Goal: Task Accomplishment & Management: Manage account settings

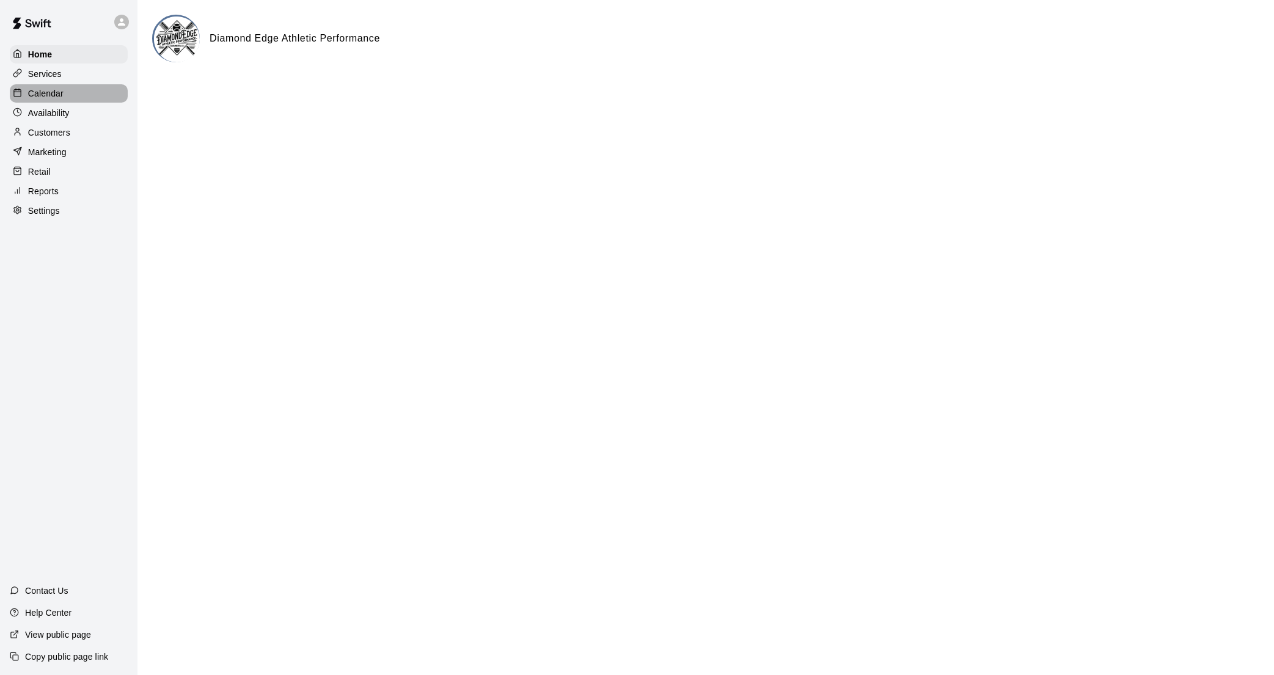
click at [51, 97] on p "Calendar" at bounding box center [45, 93] width 35 height 12
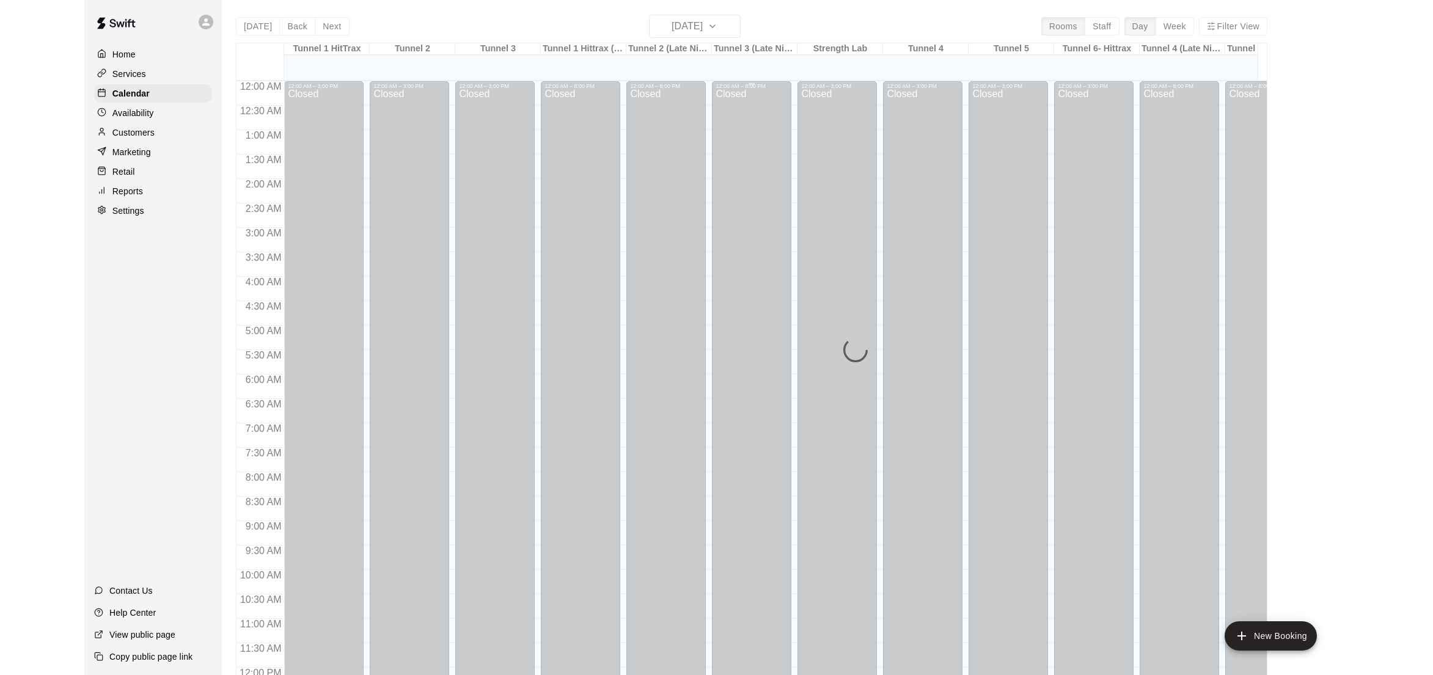
scroll to position [528, 0]
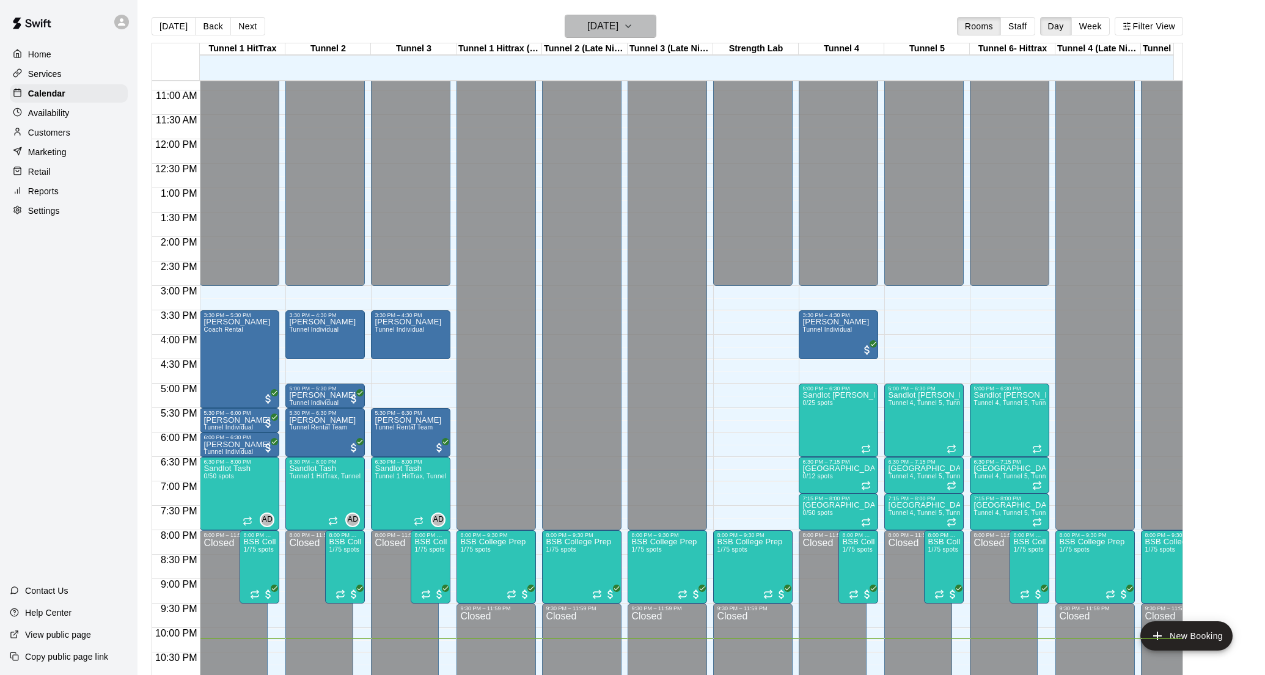
click at [618, 29] on h6 "[DATE]" at bounding box center [602, 26] width 31 height 17
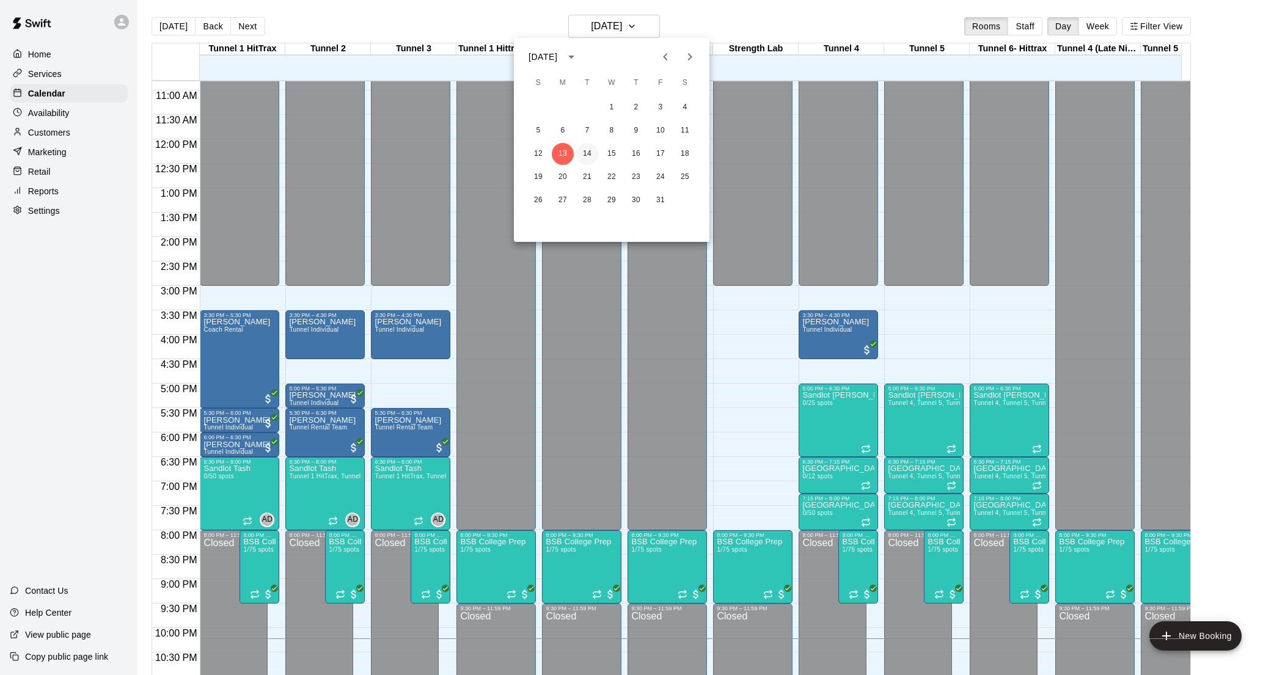
click at [591, 149] on button "14" at bounding box center [587, 154] width 22 height 22
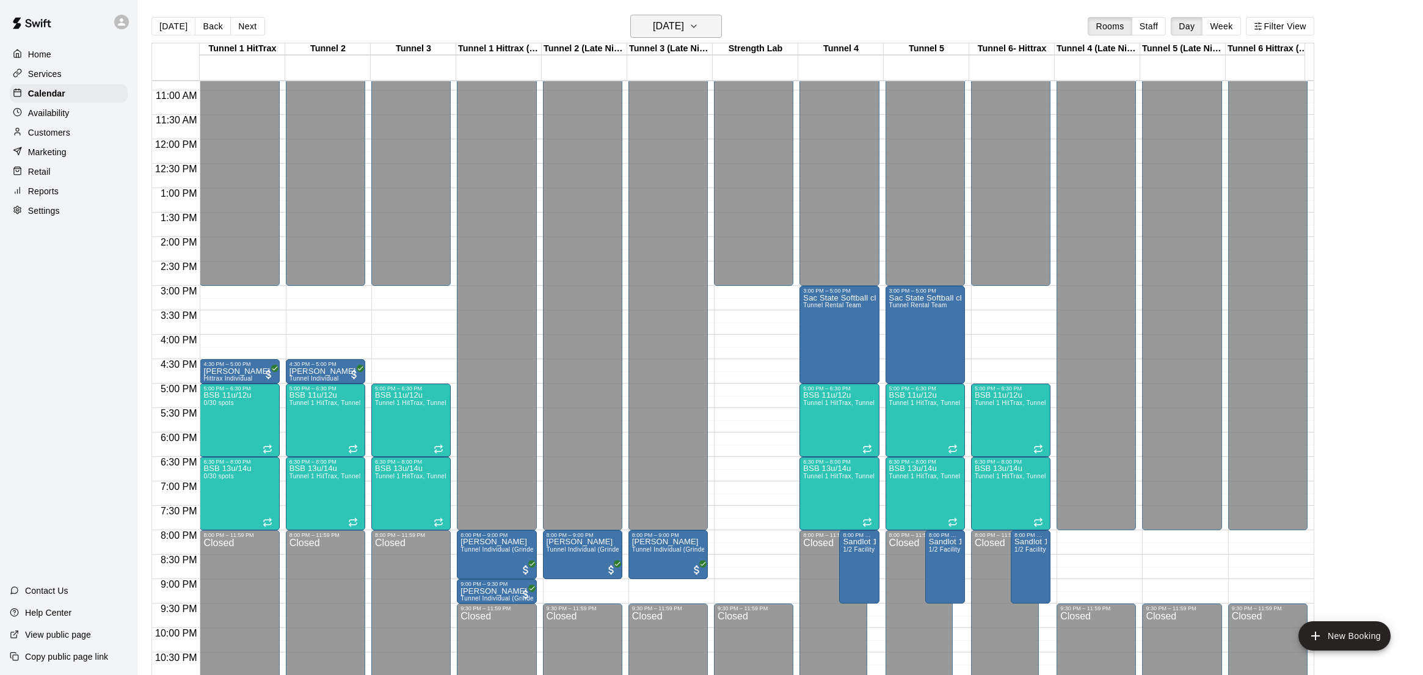
click at [683, 28] on h6 "[DATE]" at bounding box center [668, 26] width 31 height 17
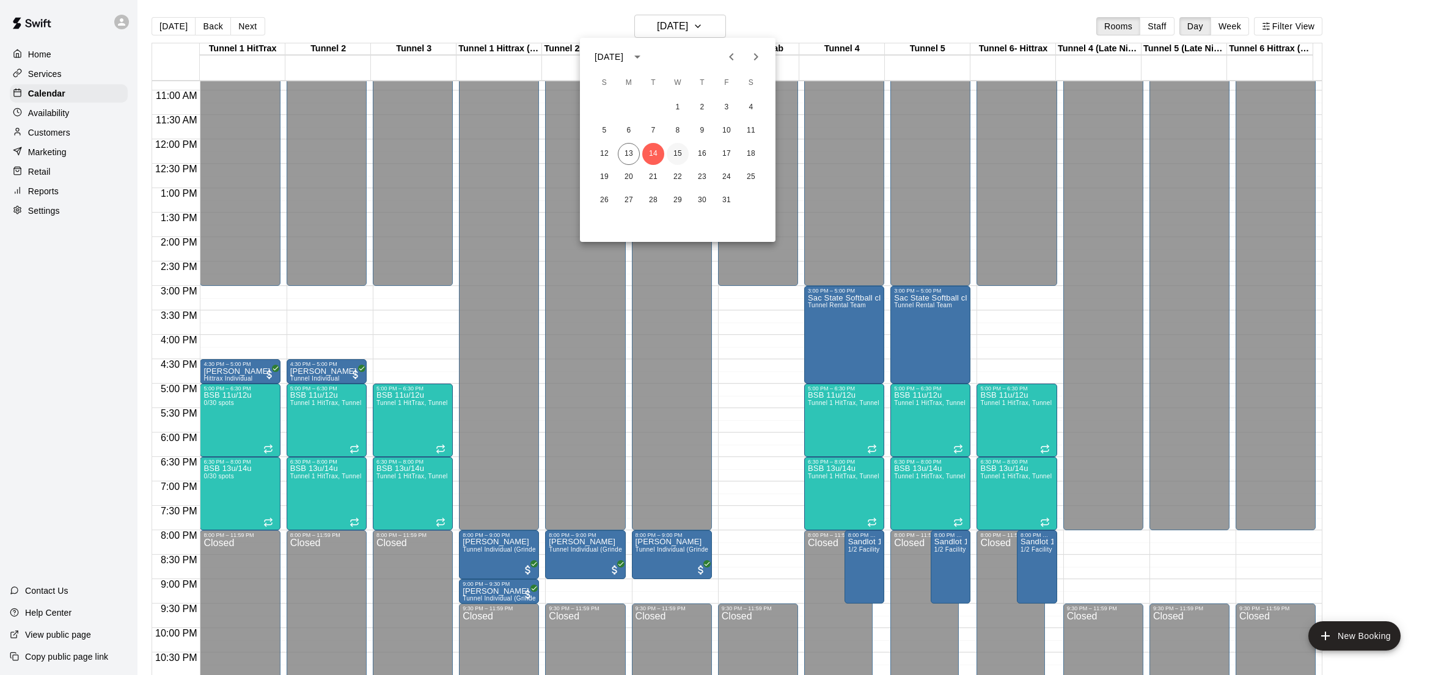
click at [683, 149] on button "15" at bounding box center [678, 154] width 22 height 22
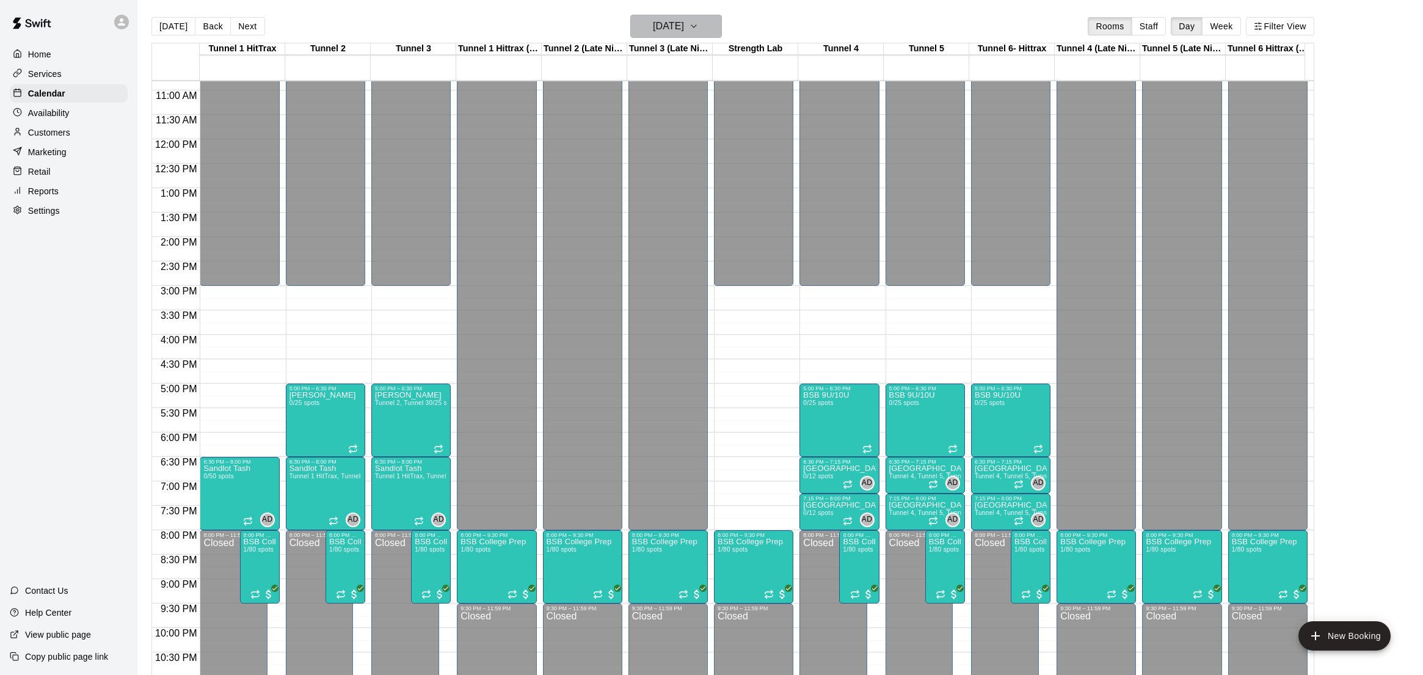
click at [673, 30] on h6 "[DATE]" at bounding box center [668, 26] width 31 height 17
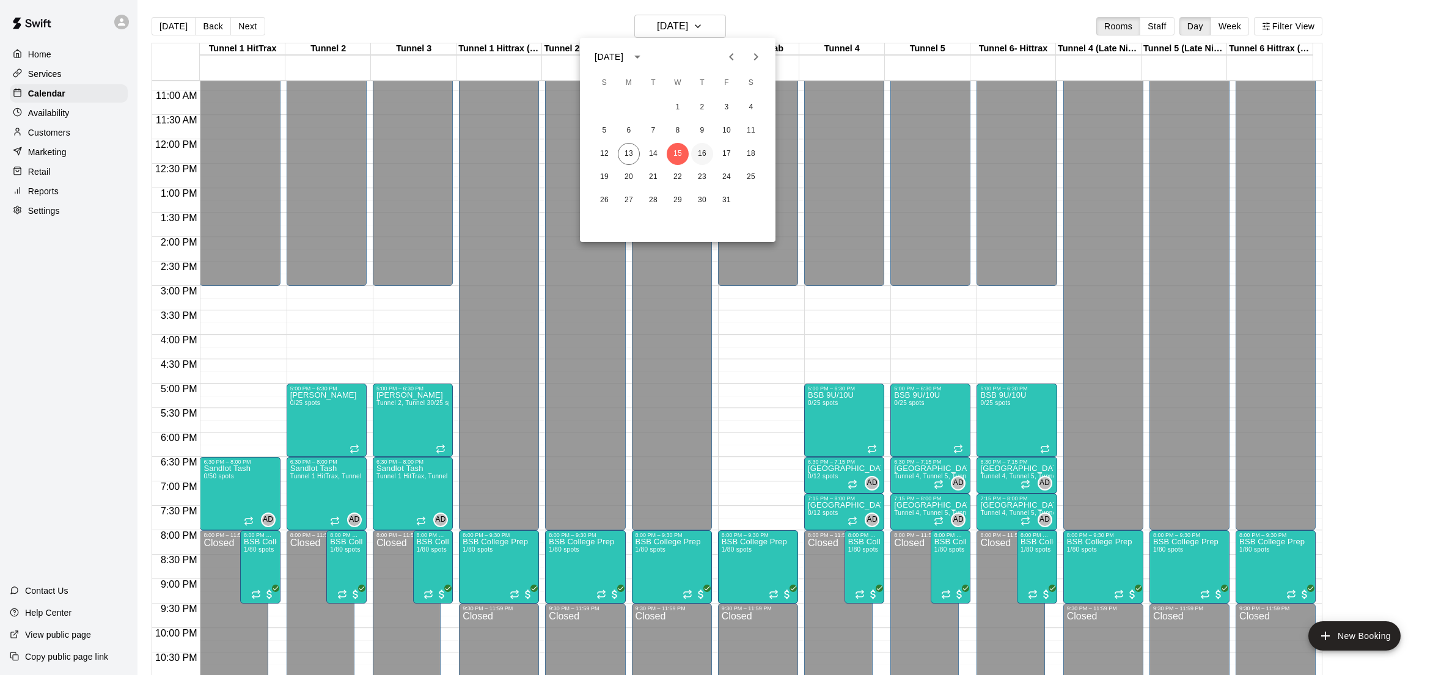
click at [703, 150] on button "16" at bounding box center [702, 154] width 22 height 22
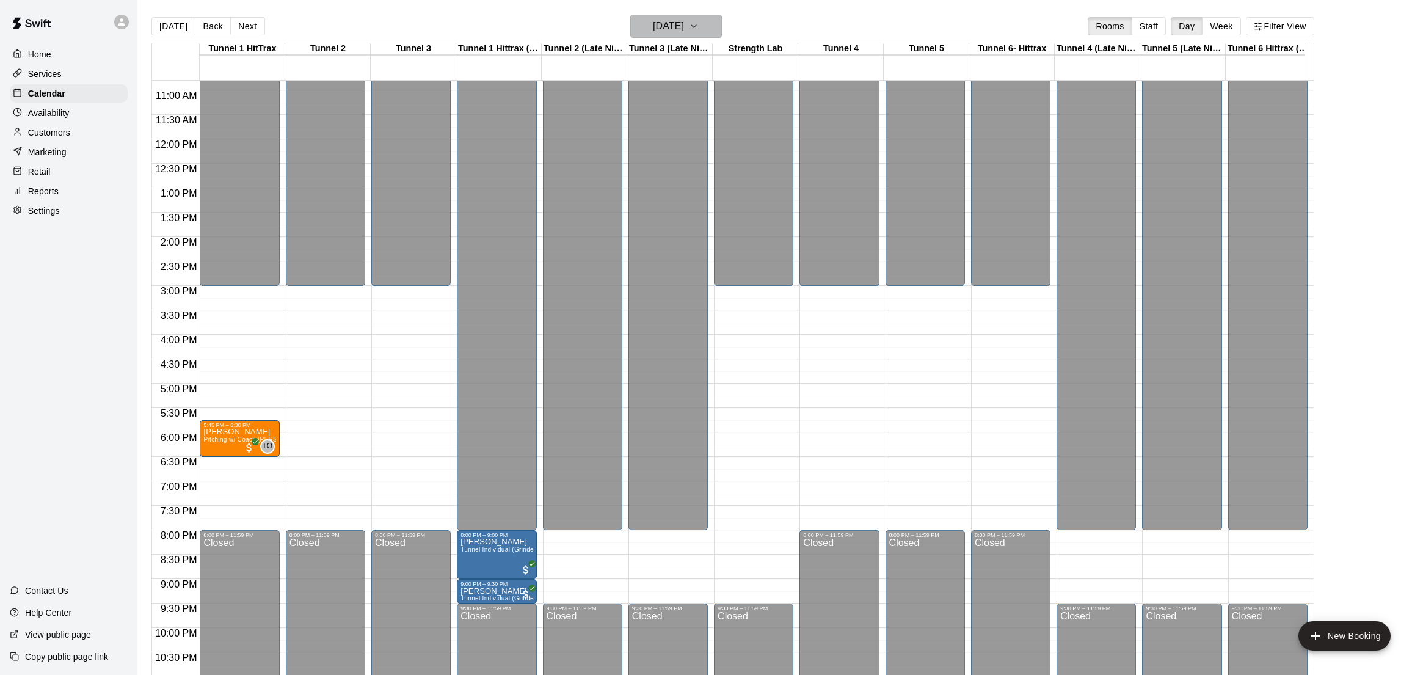
click at [684, 31] on h6 "[DATE]" at bounding box center [668, 26] width 31 height 17
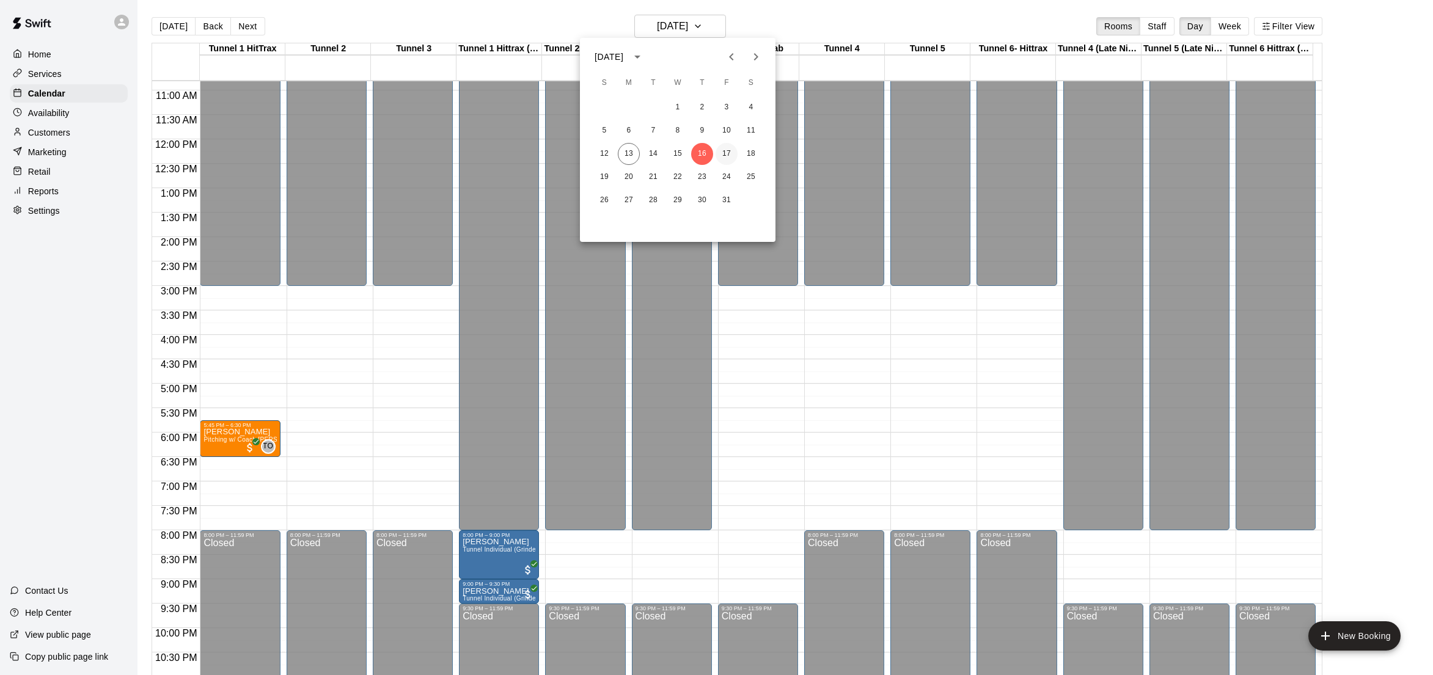
click at [730, 152] on button "17" at bounding box center [726, 154] width 22 height 22
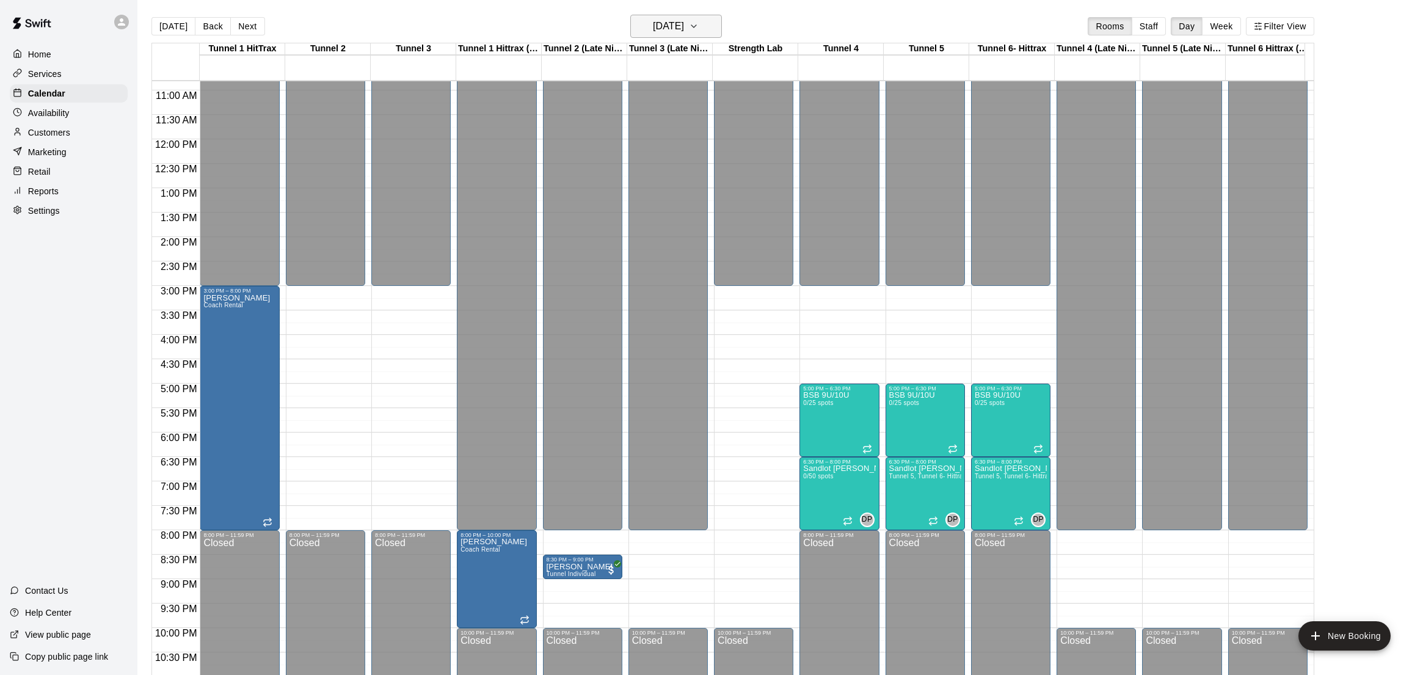
click at [659, 26] on h6 "[DATE]" at bounding box center [668, 26] width 31 height 17
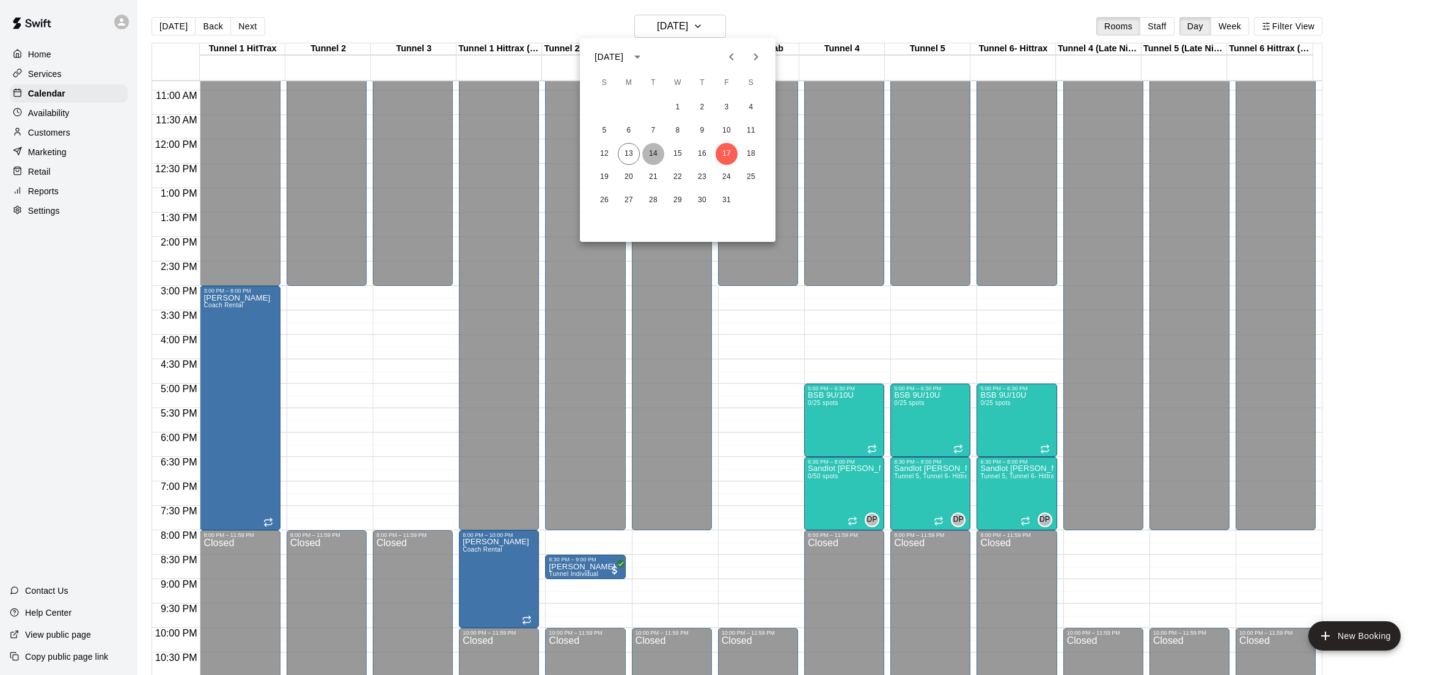
click at [651, 153] on button "14" at bounding box center [653, 154] width 22 height 22
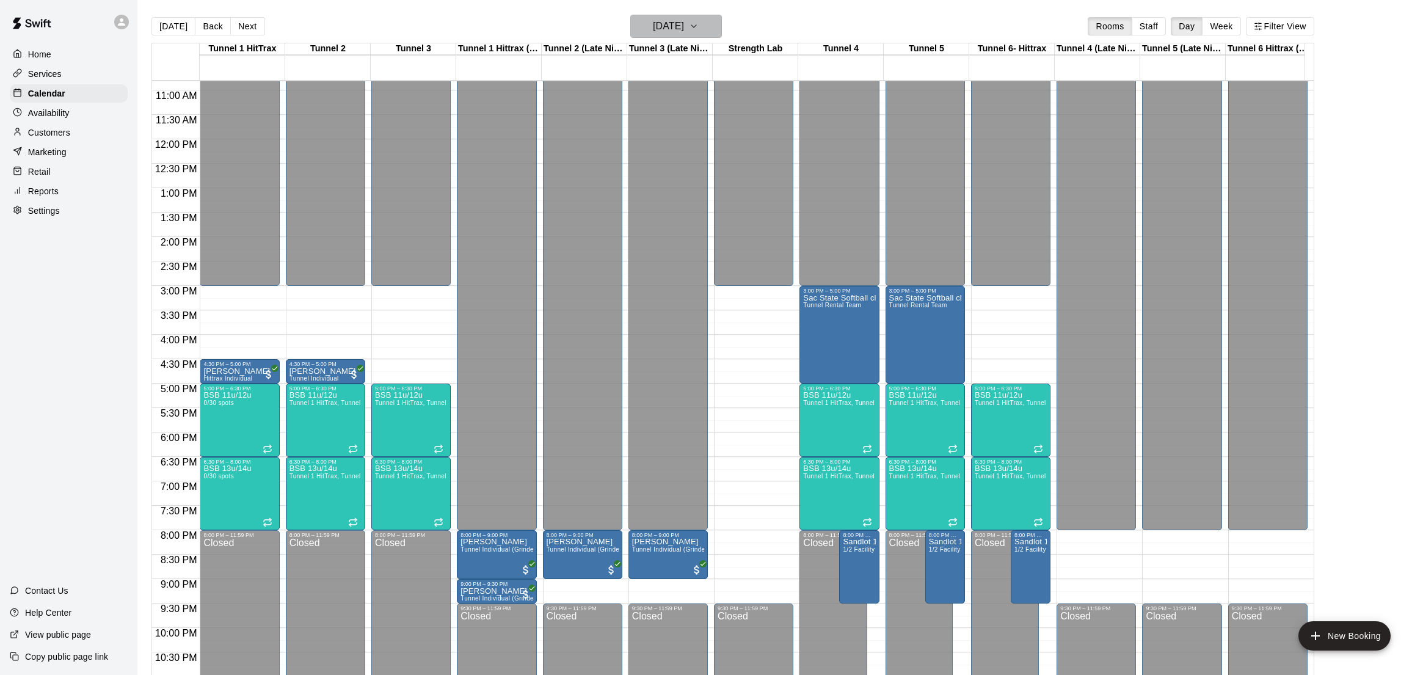
click at [684, 26] on h6 "[DATE]" at bounding box center [668, 26] width 31 height 17
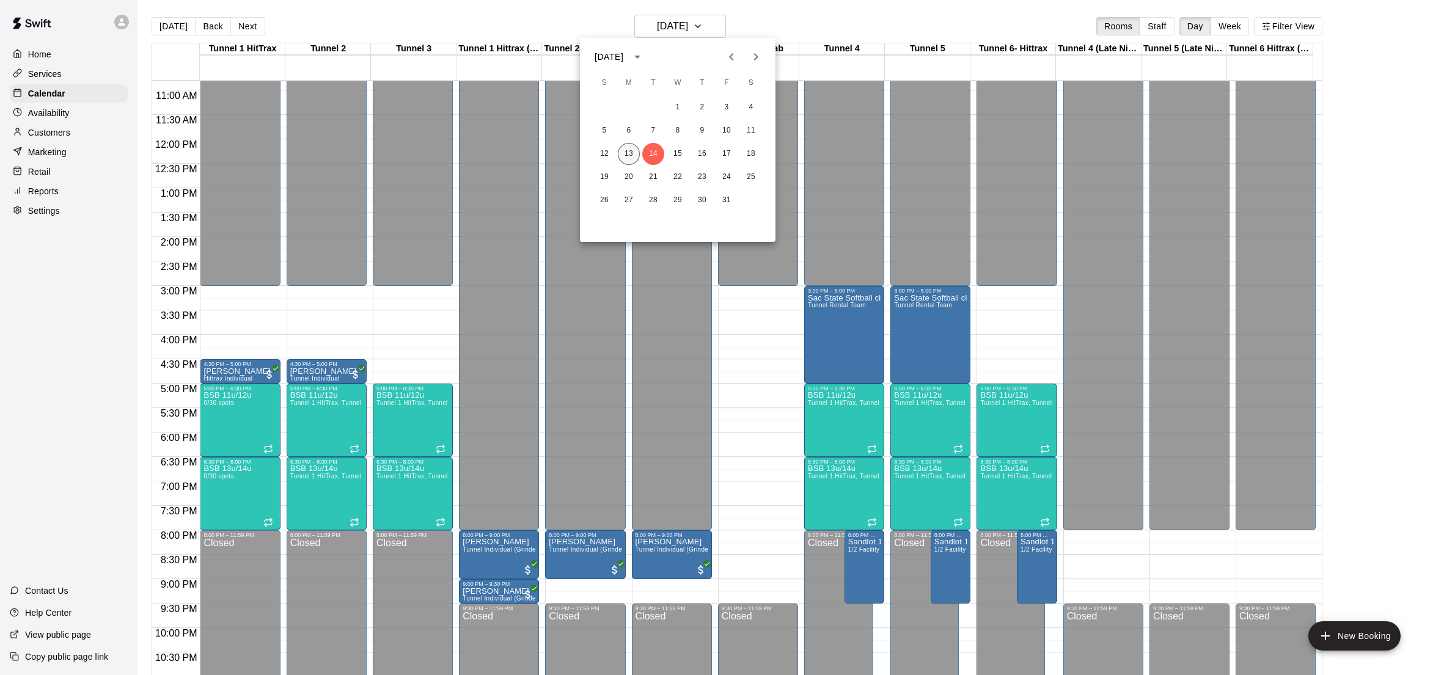
click at [626, 153] on button "13" at bounding box center [629, 154] width 22 height 22
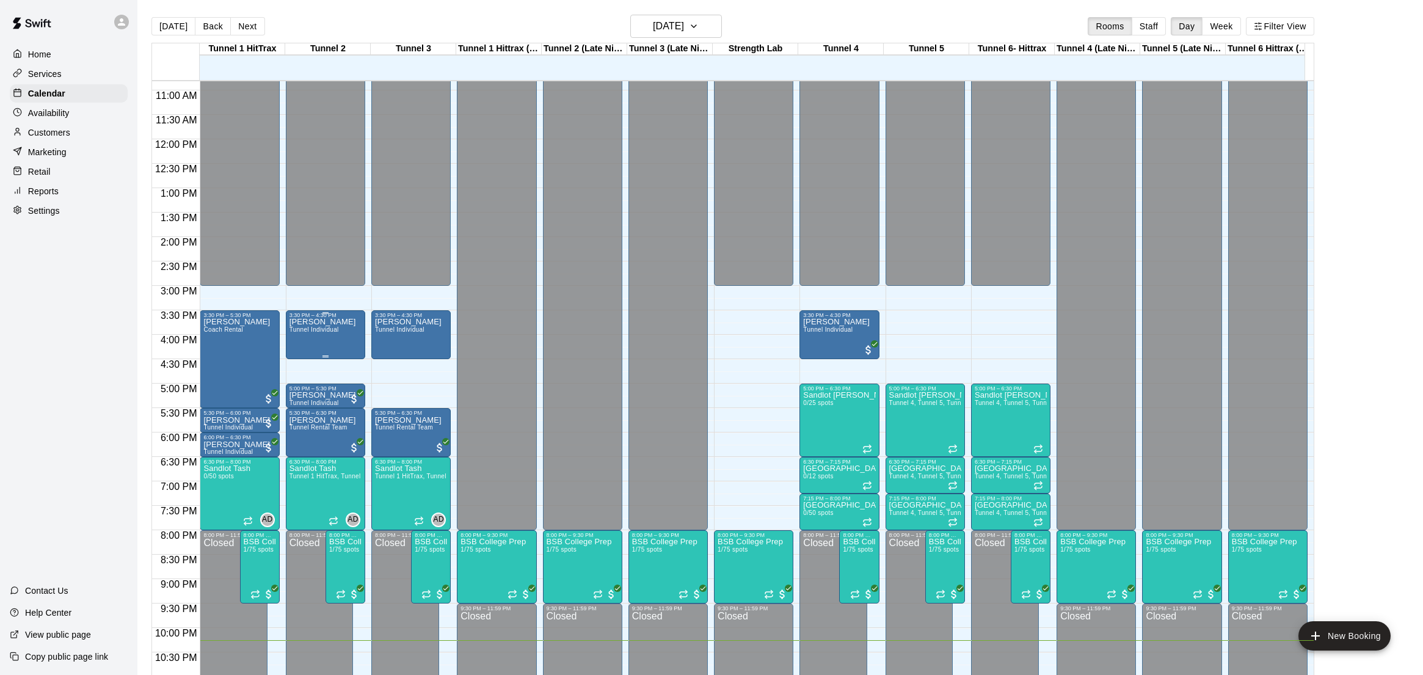
click at [333, 322] on p "[PERSON_NAME]" at bounding box center [323, 322] width 67 height 0
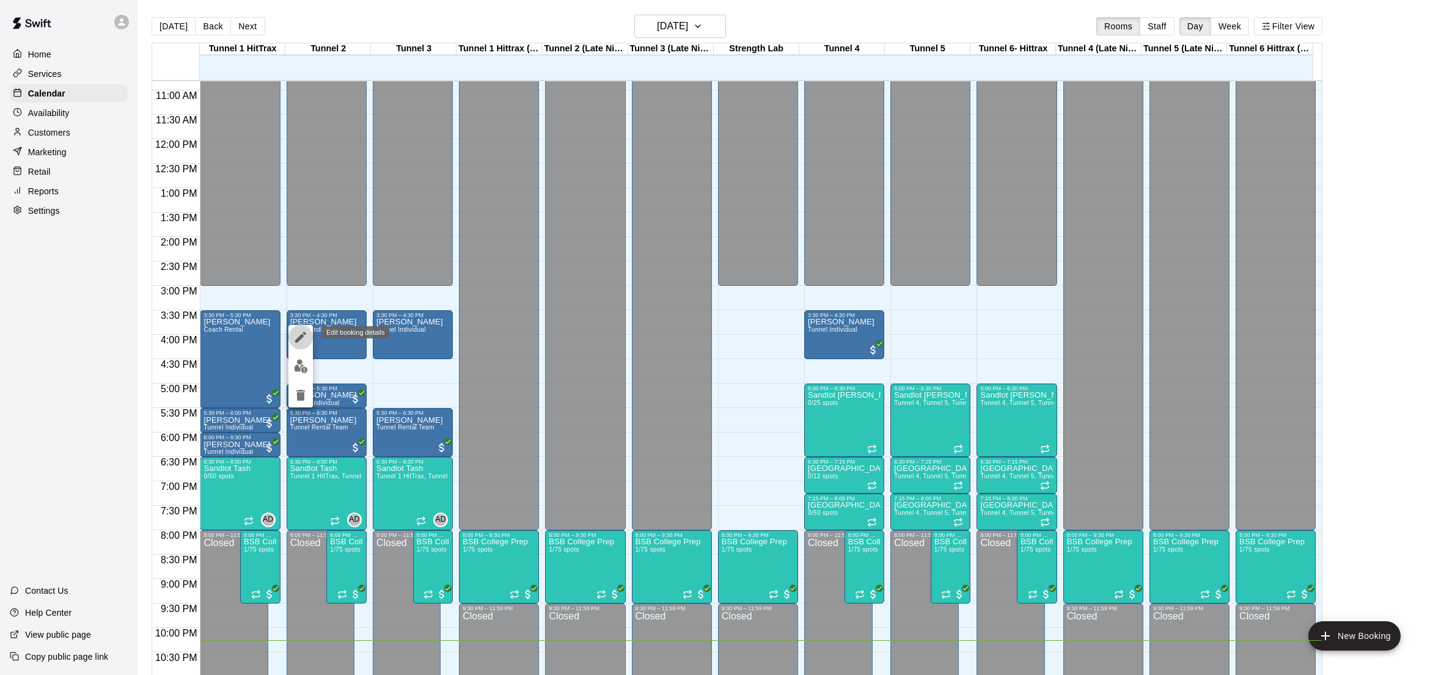
click at [300, 337] on icon "edit" at bounding box center [300, 337] width 11 height 11
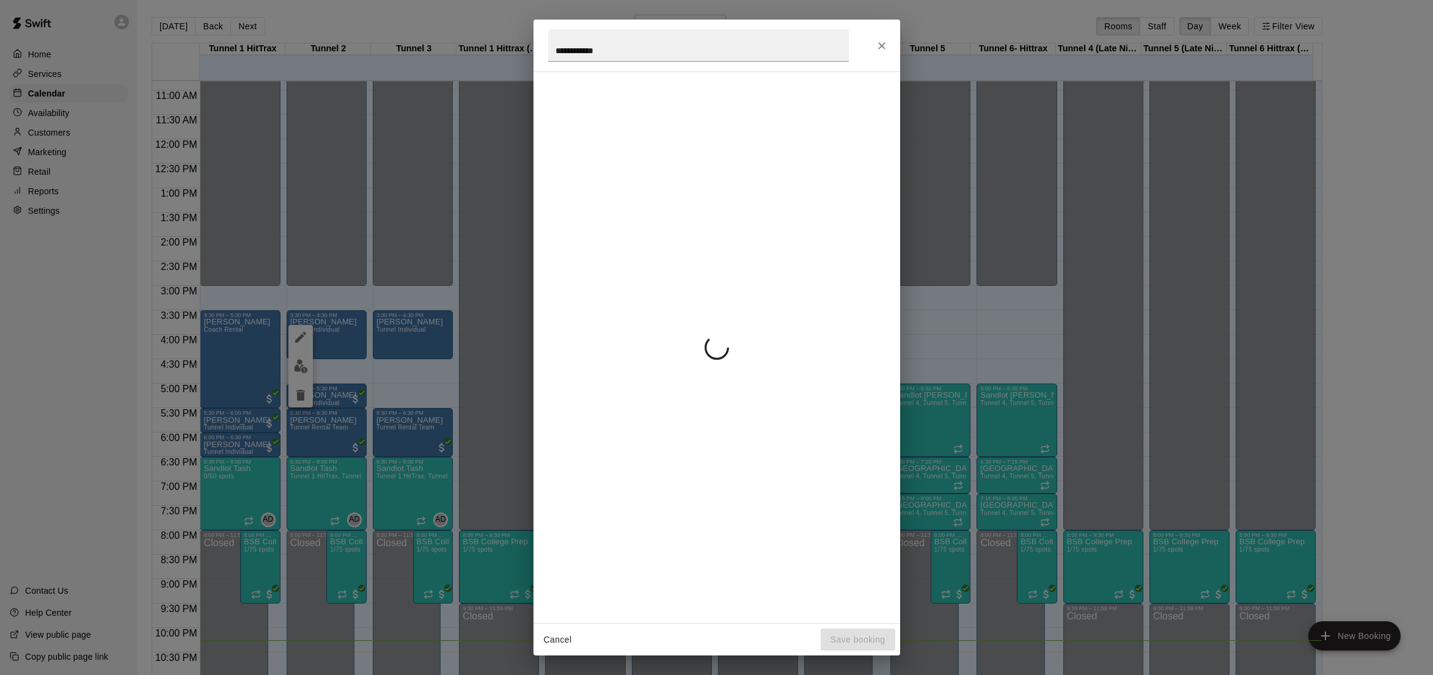
click at [298, 336] on div "**********" at bounding box center [716, 337] width 1433 height 675
click at [304, 336] on div "**********" at bounding box center [716, 337] width 1433 height 675
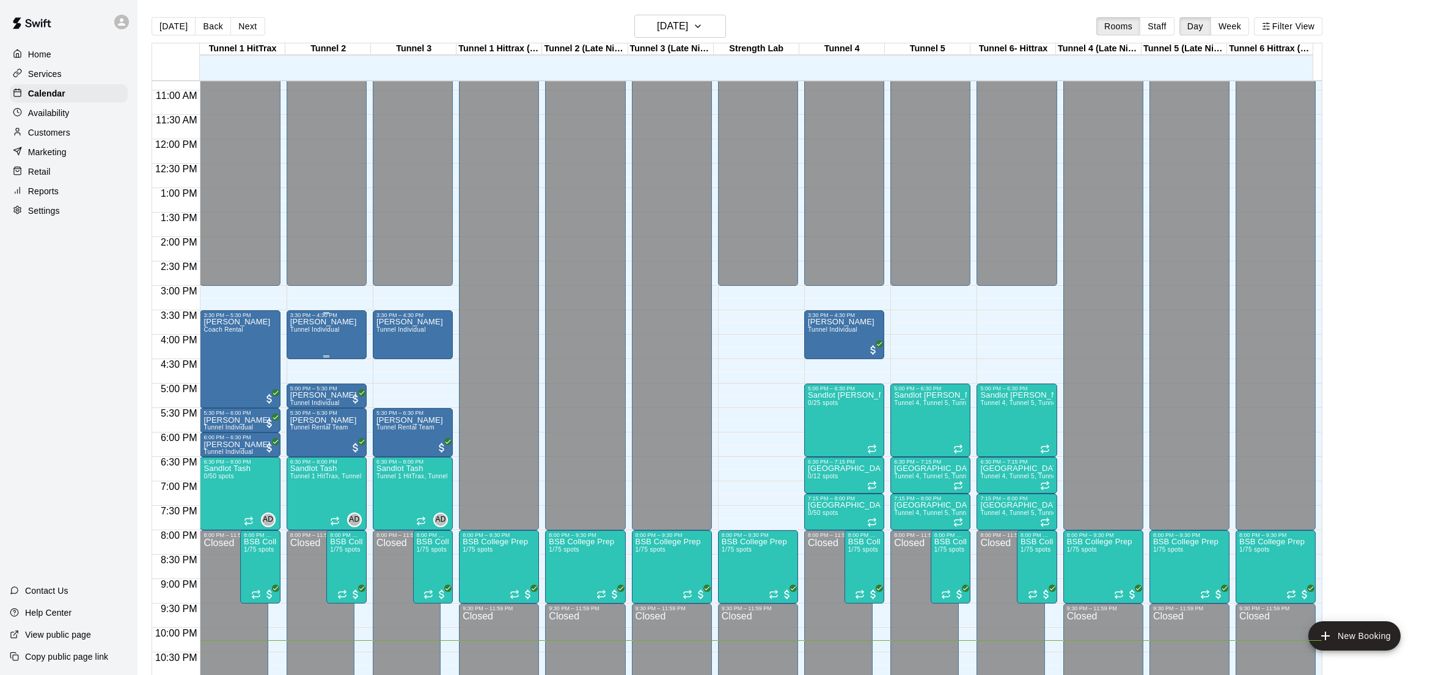
click at [319, 322] on p "[PERSON_NAME]" at bounding box center [323, 322] width 67 height 0
click at [304, 339] on icon "edit" at bounding box center [300, 337] width 15 height 15
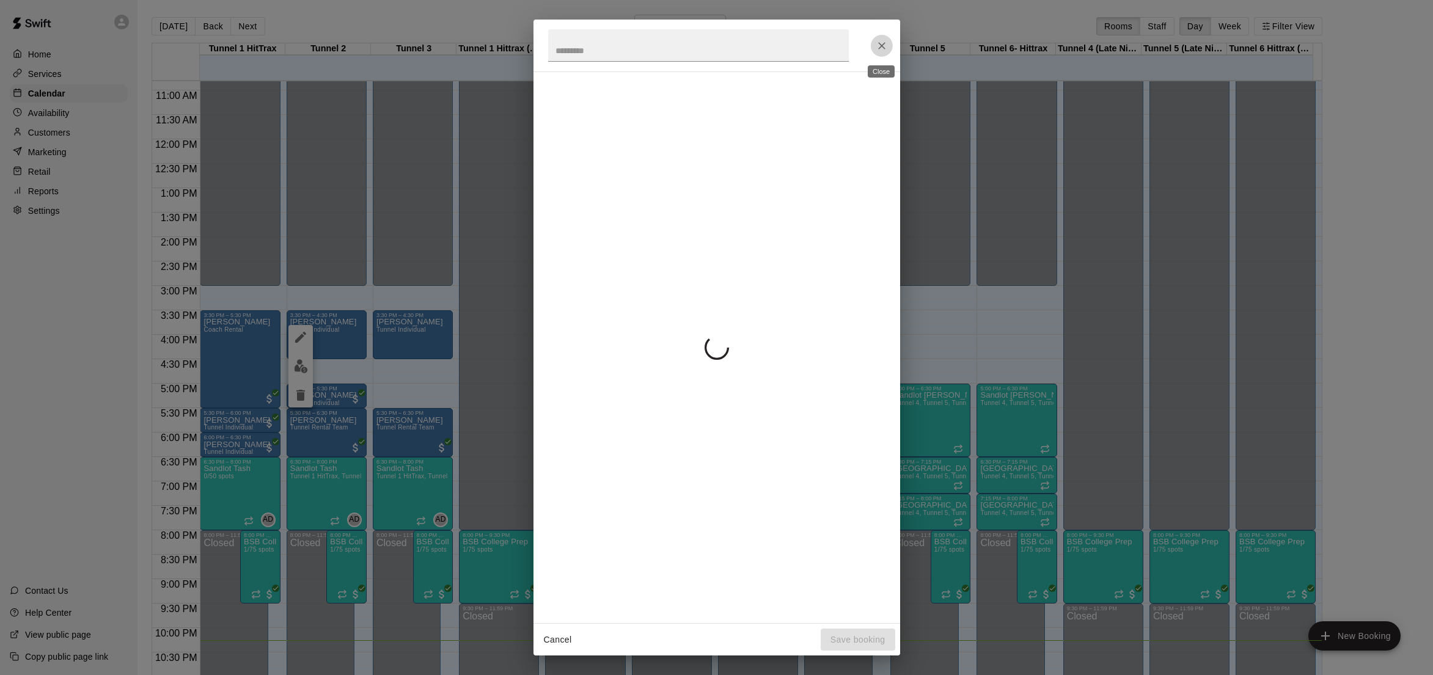
click at [882, 42] on icon "Close" at bounding box center [881, 46] width 12 height 12
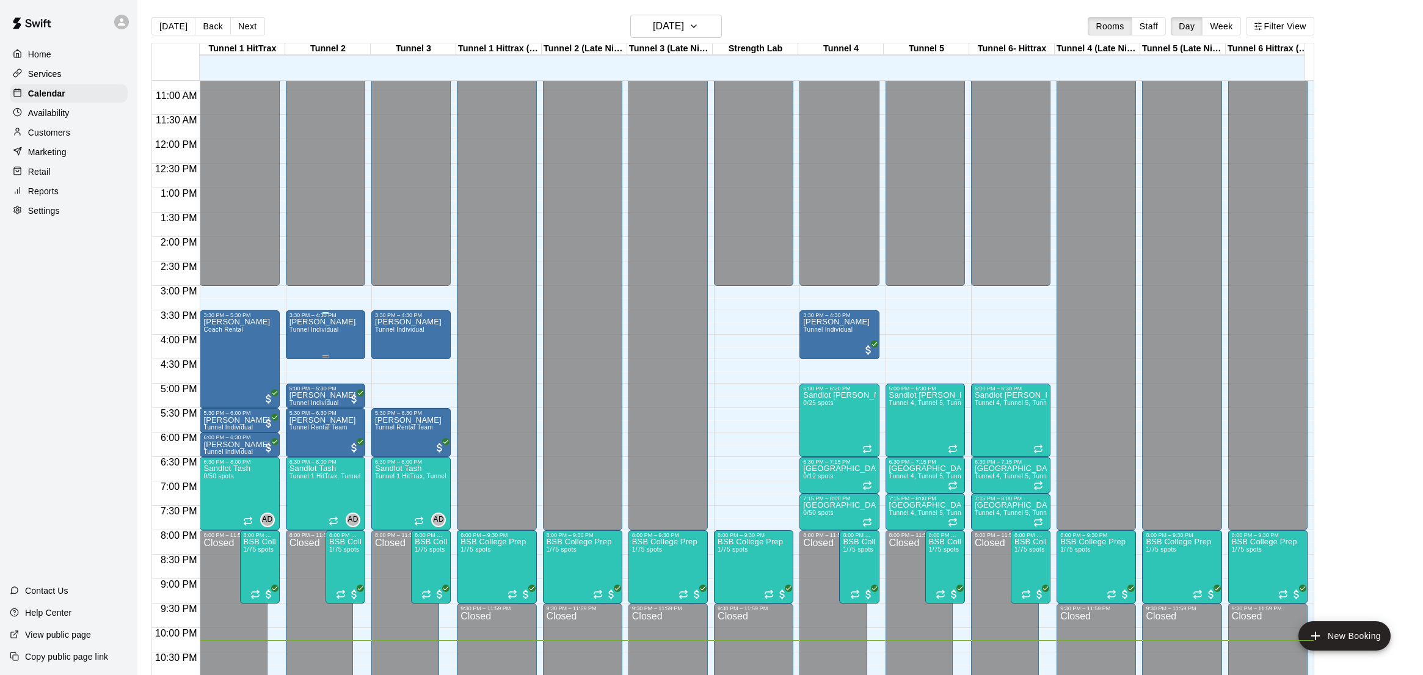
click at [353, 338] on div "[GEOGRAPHIC_DATA][PERSON_NAME] Individual" at bounding box center [326, 655] width 72 height 675
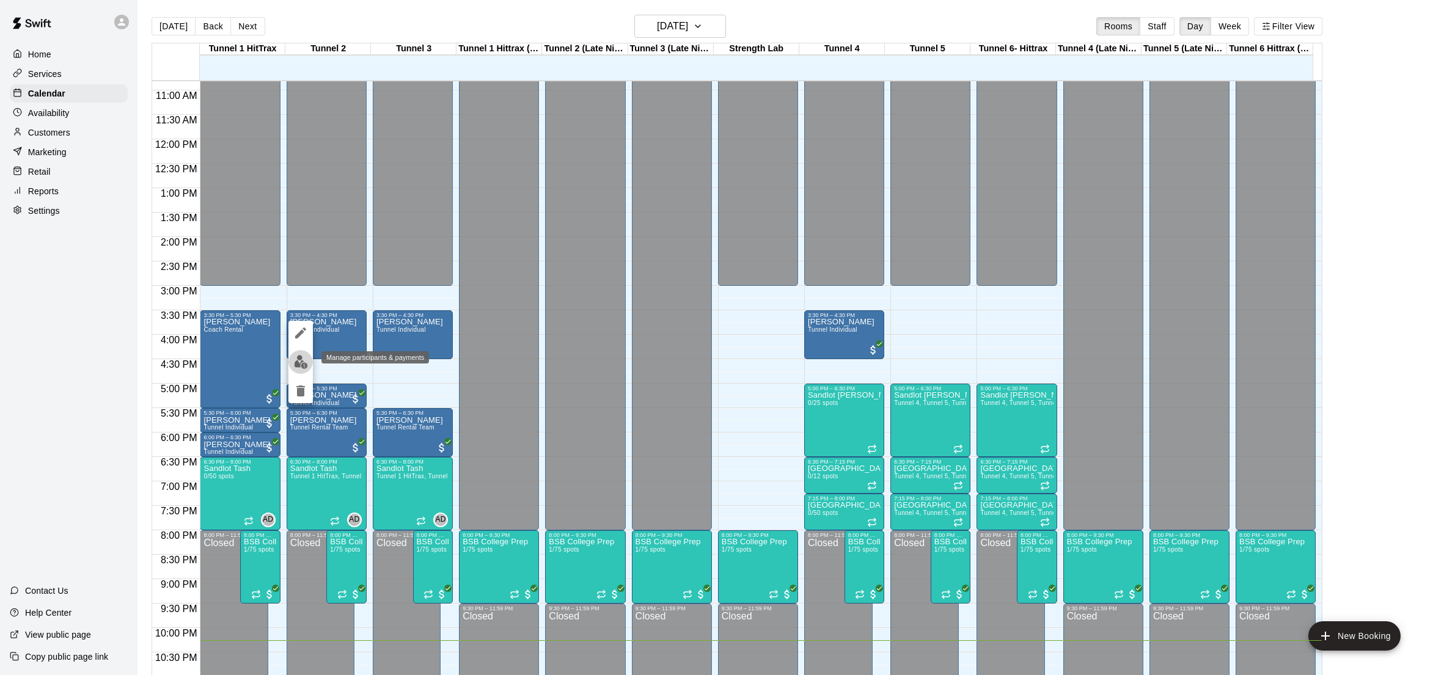
click at [296, 362] on img "edit" at bounding box center [301, 362] width 14 height 14
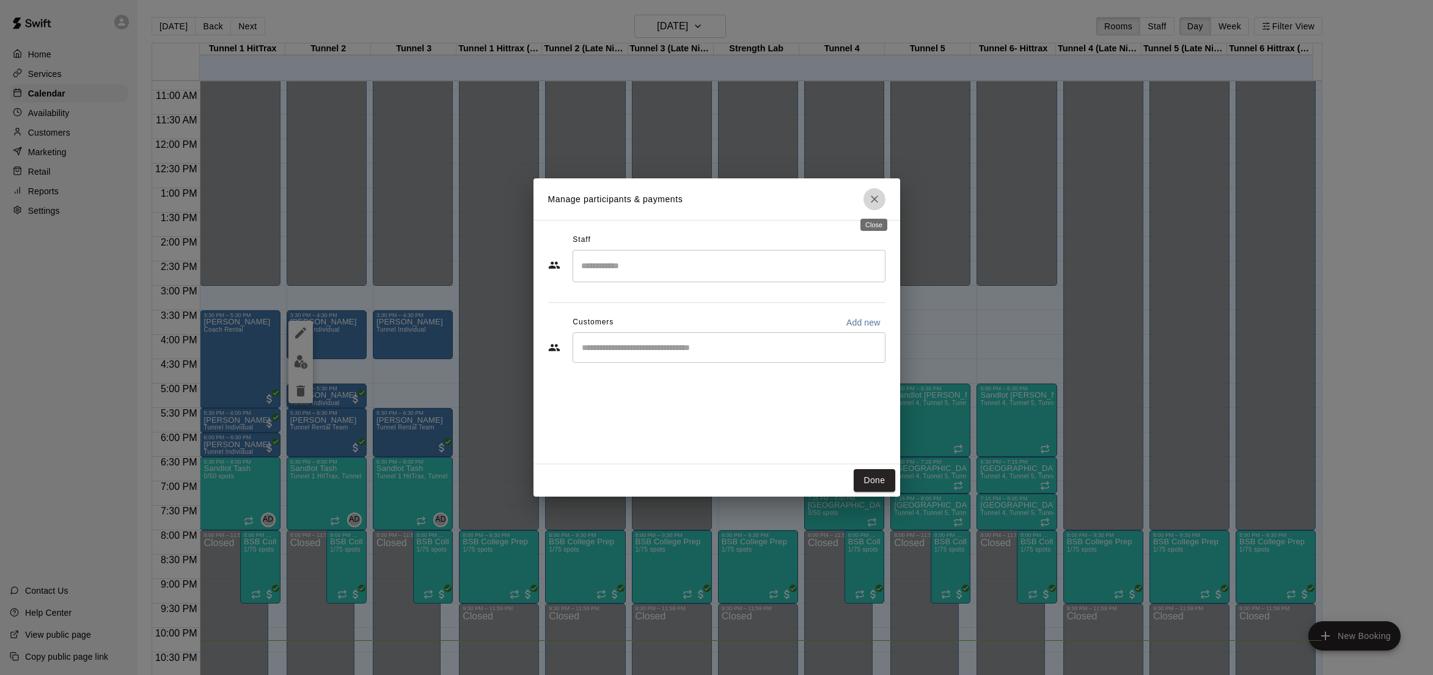
click at [874, 198] on icon "Close" at bounding box center [874, 199] width 12 height 12
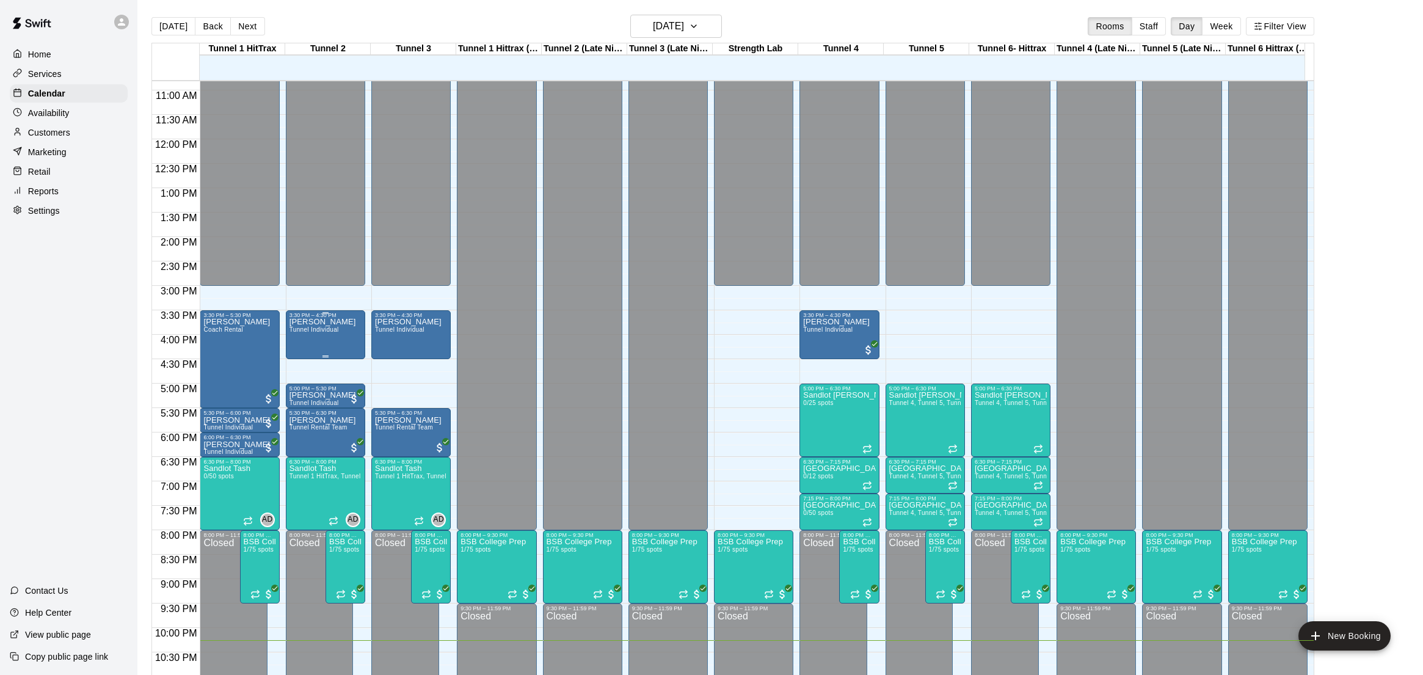
click at [340, 325] on div "[GEOGRAPHIC_DATA][PERSON_NAME] Individual" at bounding box center [326, 655] width 72 height 675
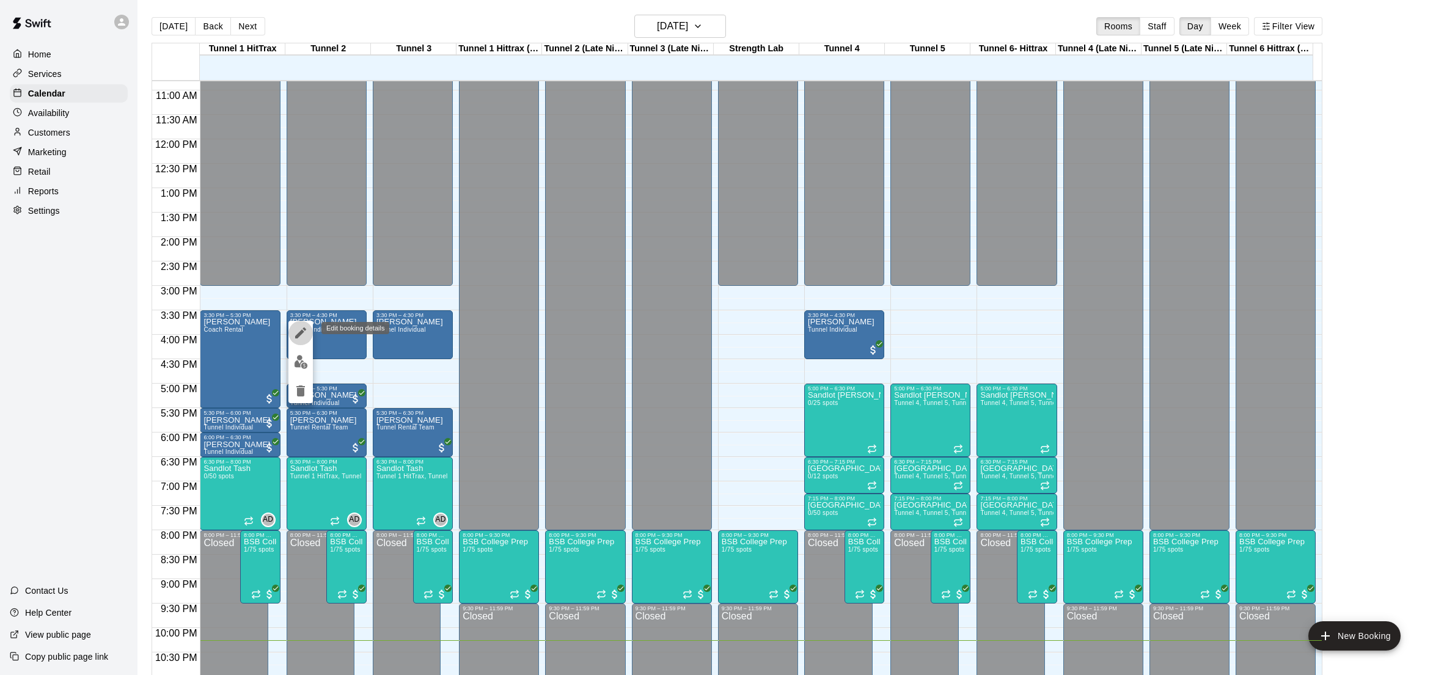
click at [298, 331] on icon "edit" at bounding box center [300, 333] width 15 height 15
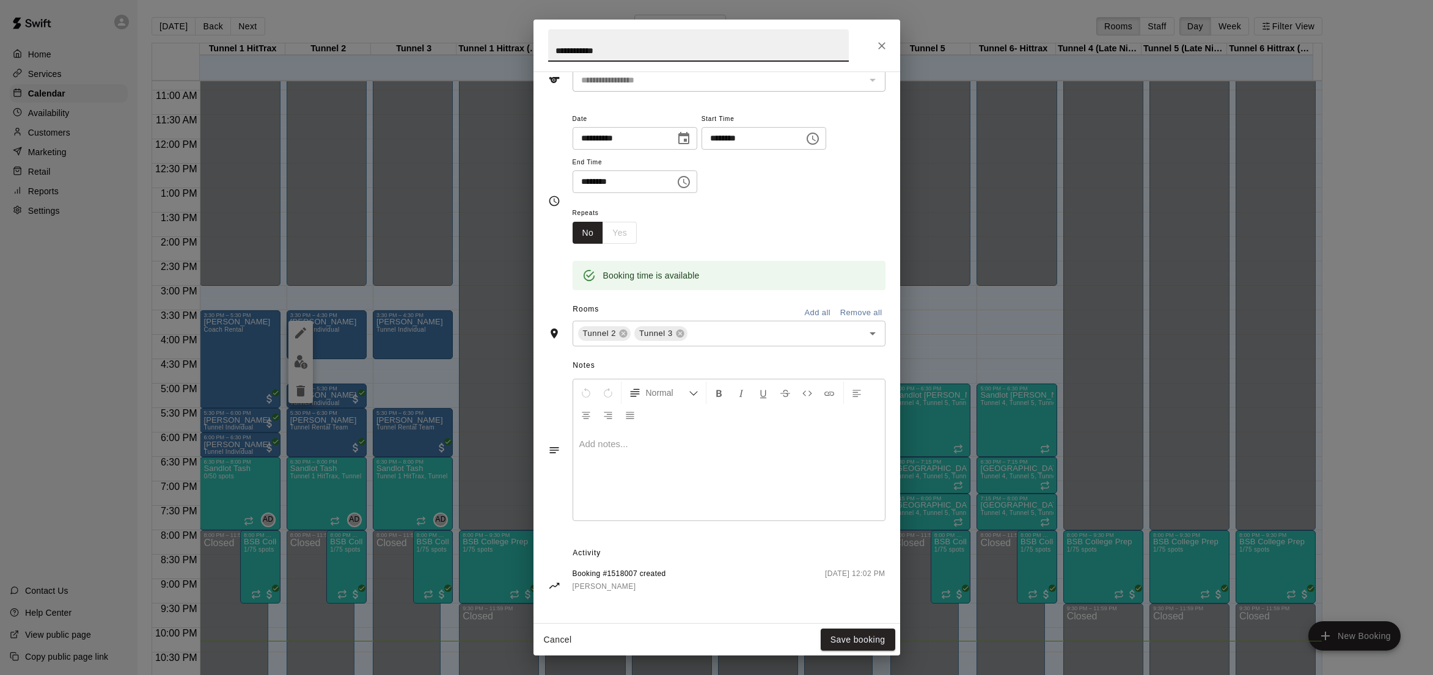
scroll to position [66, 0]
click at [877, 48] on icon "Close" at bounding box center [881, 46] width 12 height 12
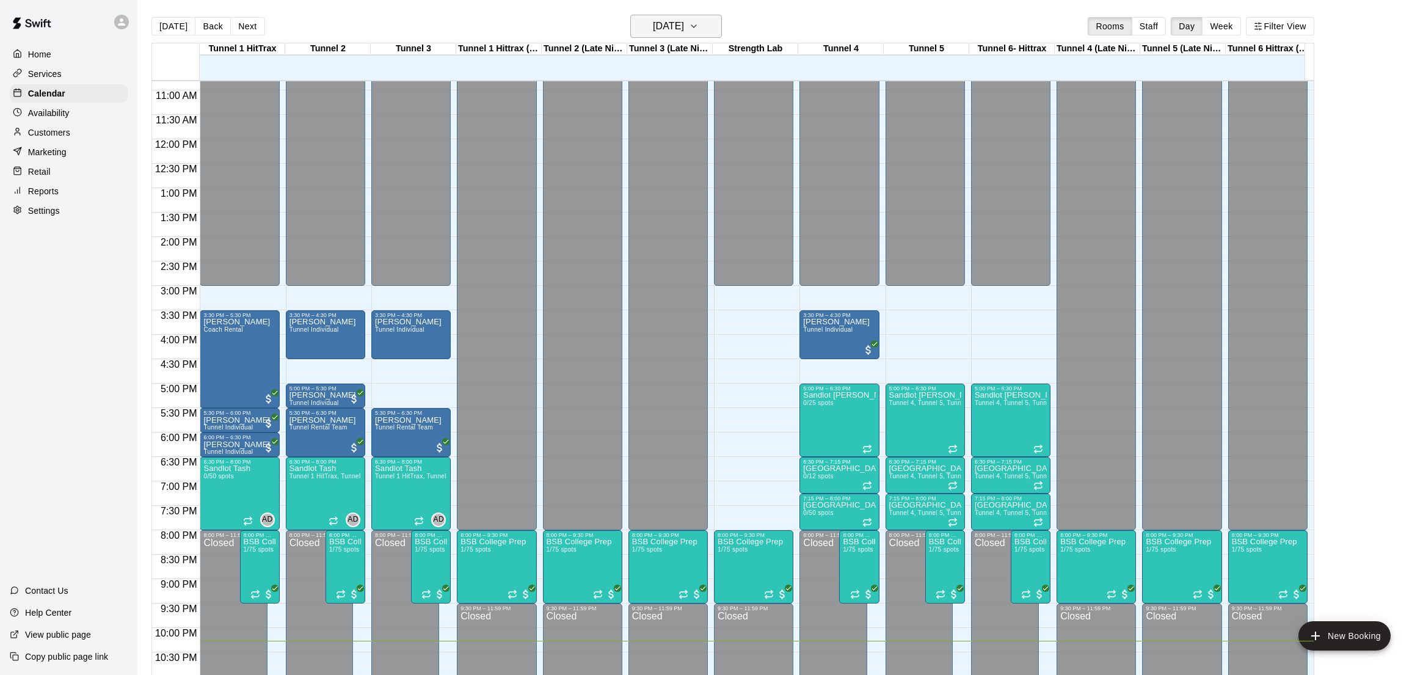
click at [684, 26] on h6 "[DATE]" at bounding box center [668, 26] width 31 height 17
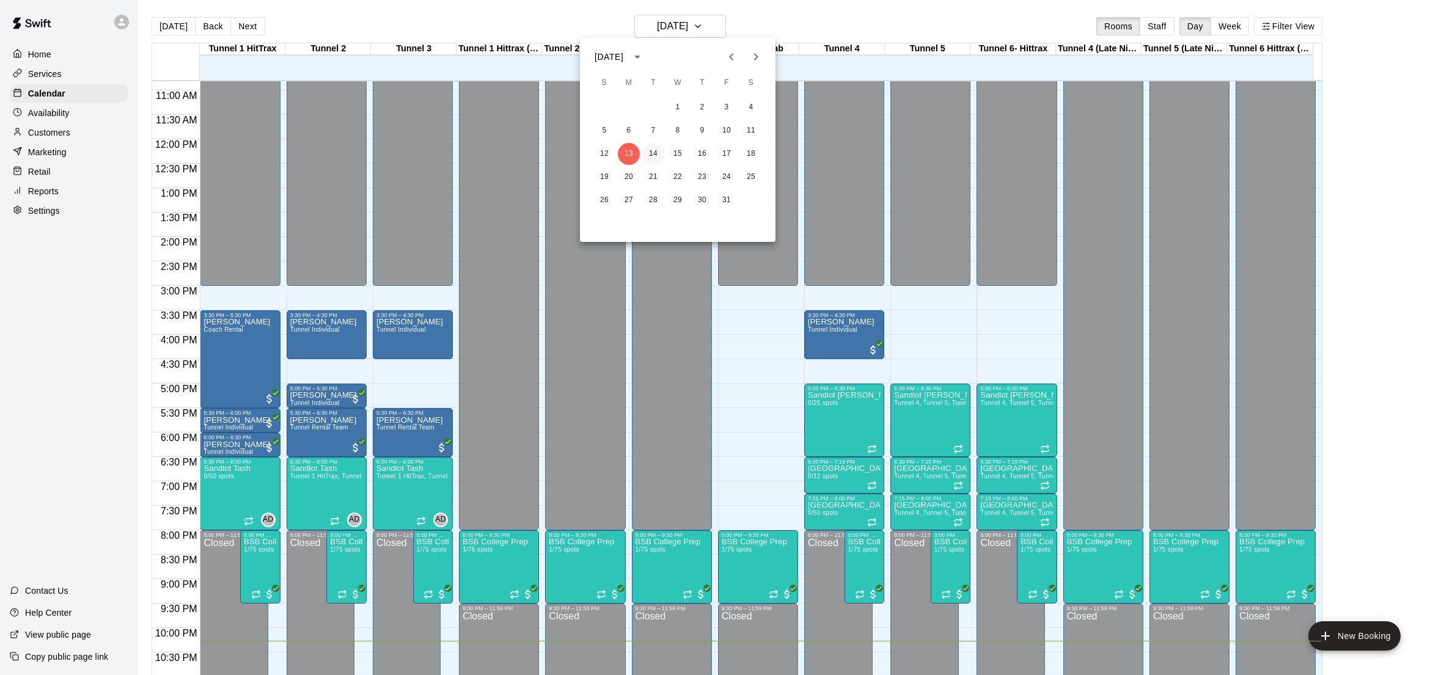
click at [656, 155] on button "14" at bounding box center [653, 154] width 22 height 22
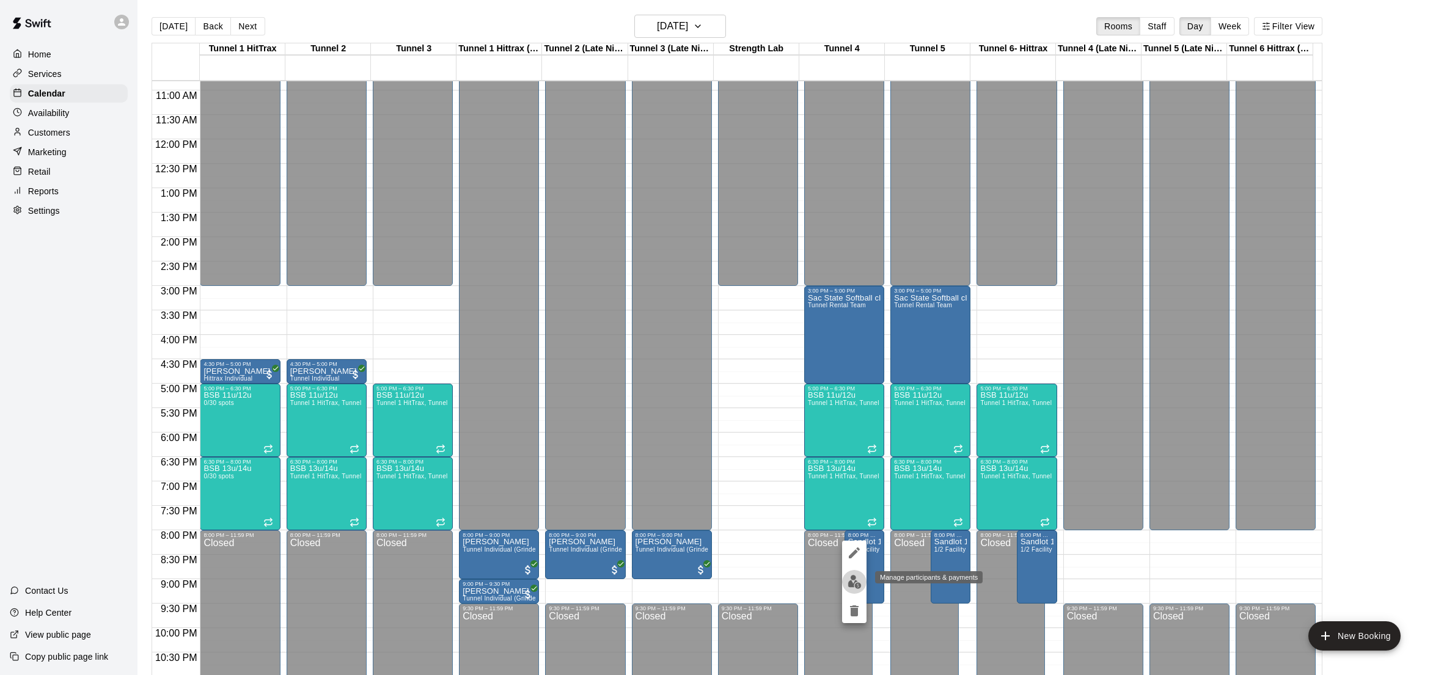
click at [857, 580] on img "edit" at bounding box center [854, 582] width 14 height 14
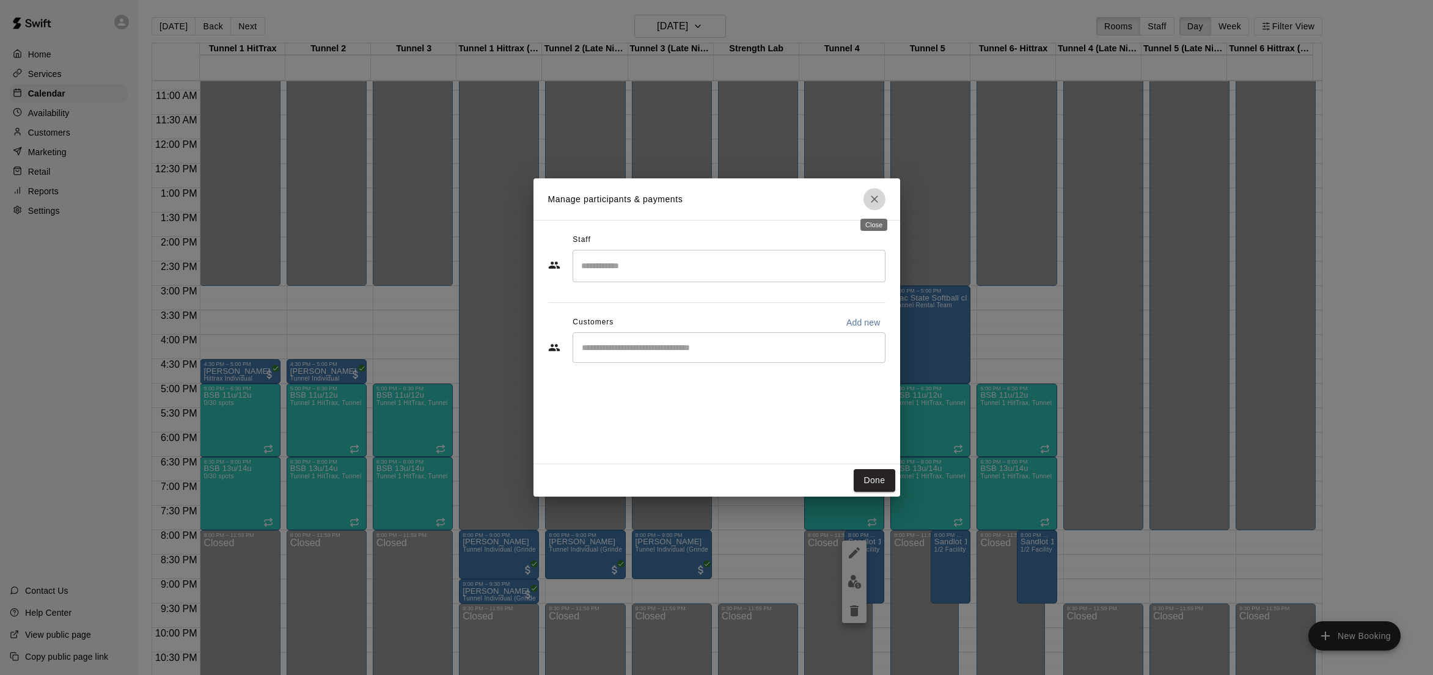
click at [873, 199] on icon "Close" at bounding box center [874, 199] width 12 height 12
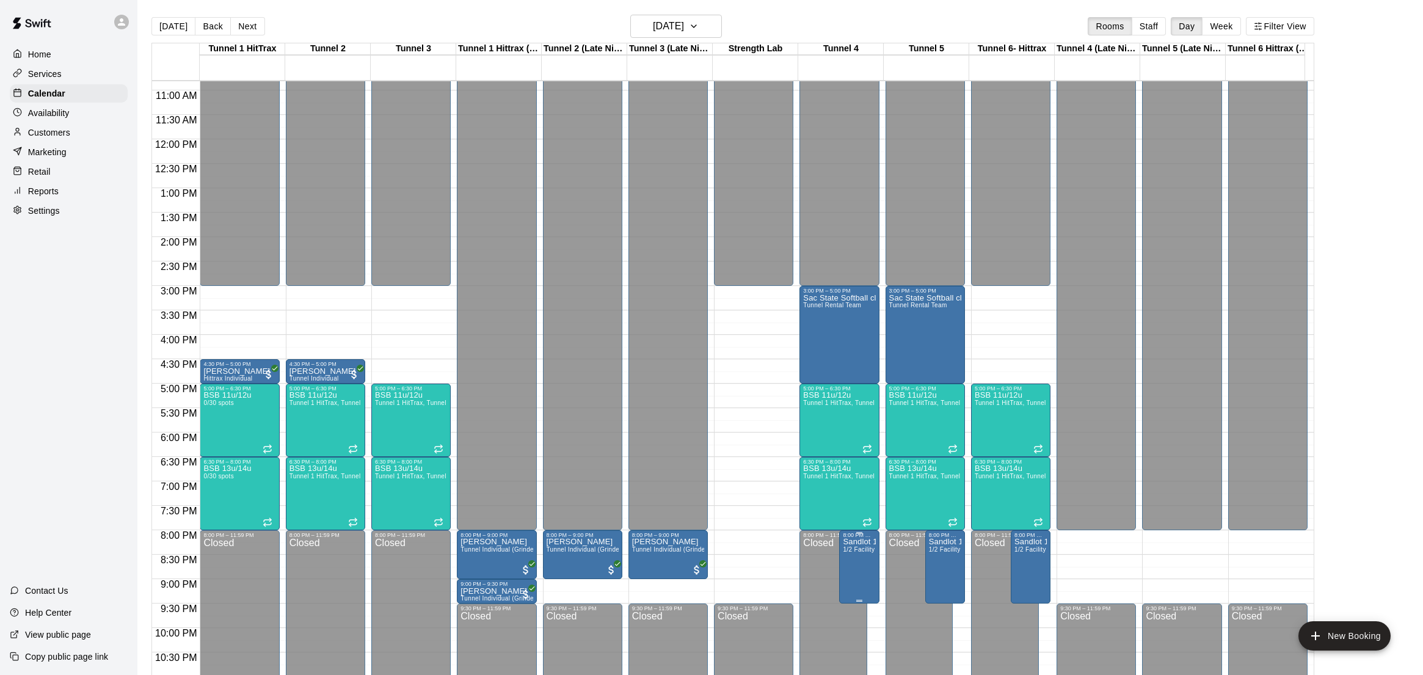
click at [849, 550] on span "1/2 Facility Rental" at bounding box center [869, 549] width 53 height 7
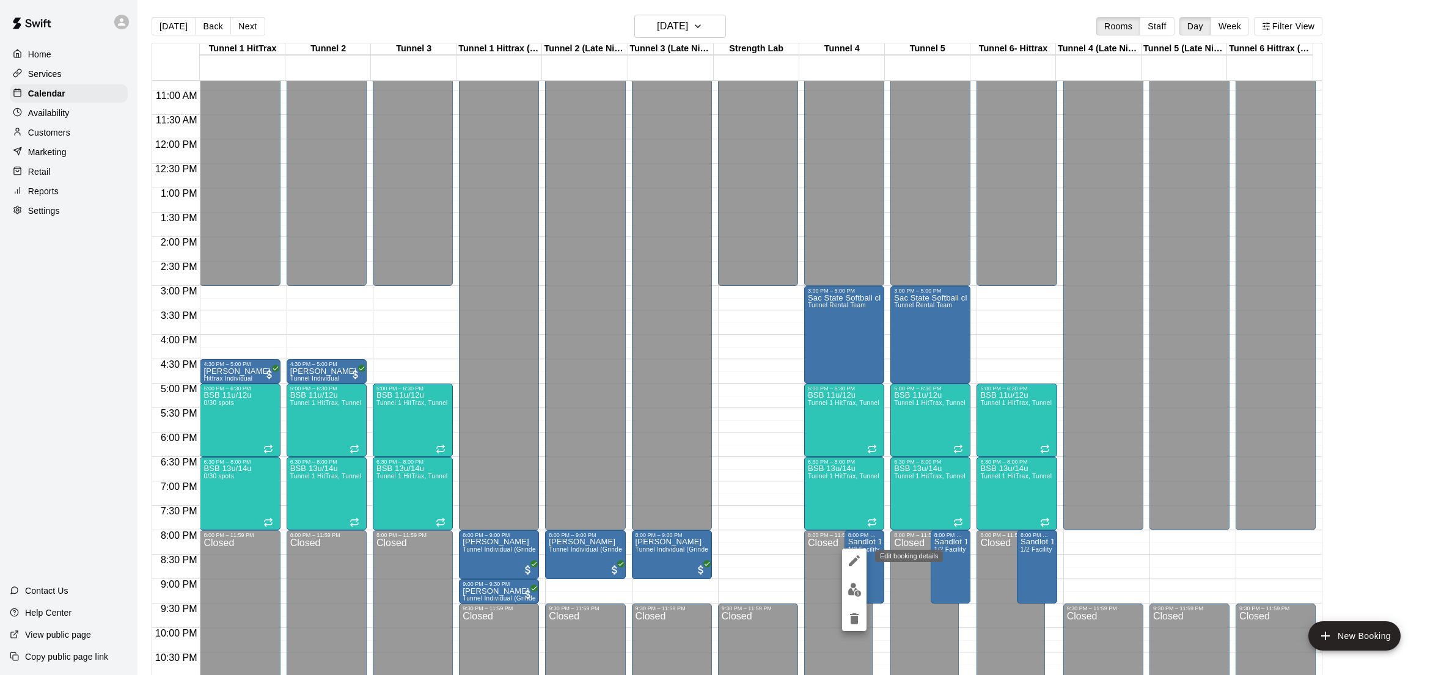
click at [857, 560] on icon "edit" at bounding box center [854, 560] width 11 height 11
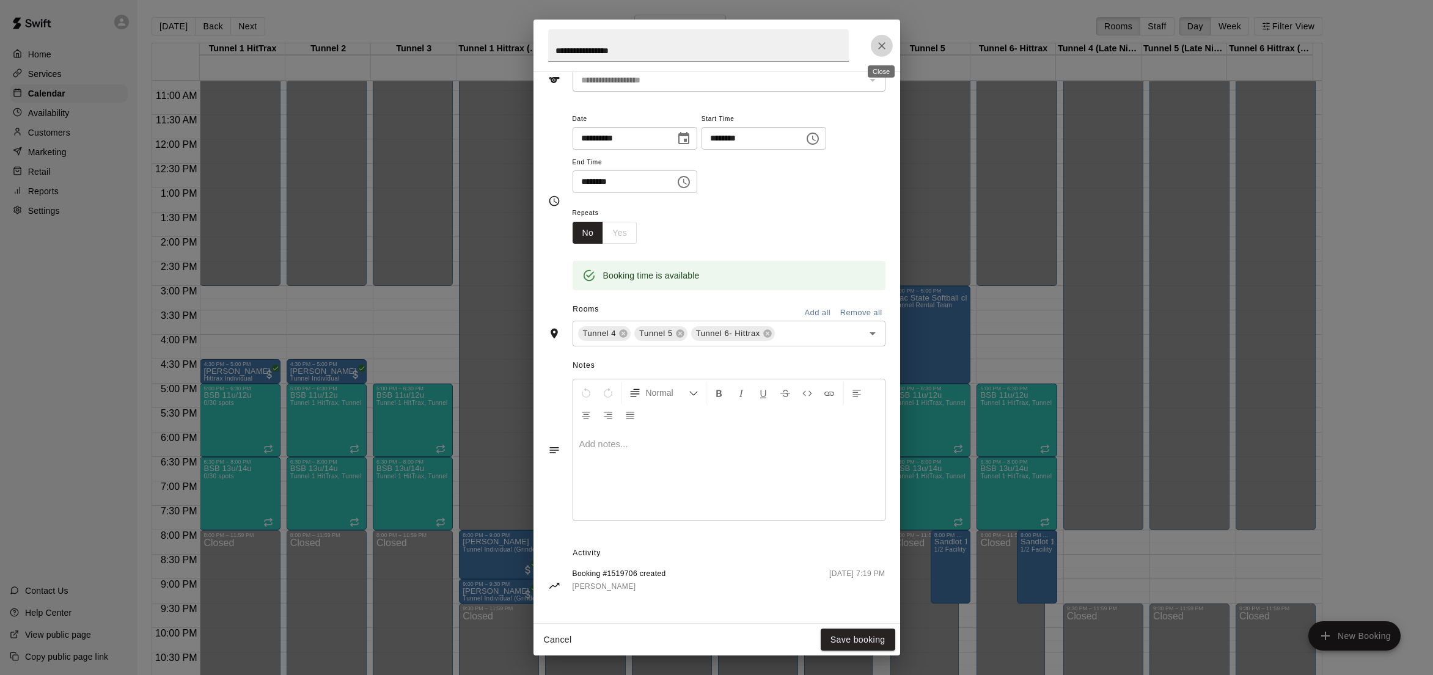
click at [877, 49] on icon "Close" at bounding box center [881, 46] width 12 height 12
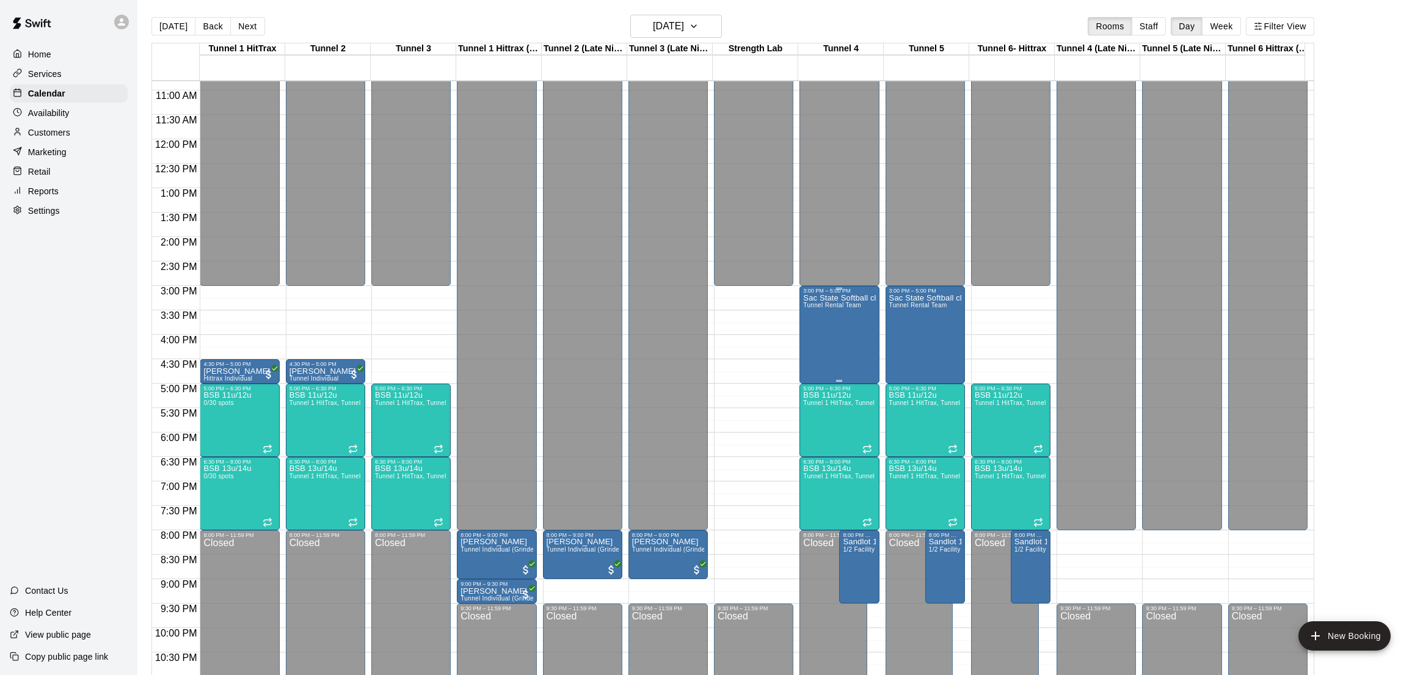
click at [839, 315] on div "Sac State Softball club Tunnel Rental Team" at bounding box center [839, 631] width 72 height 675
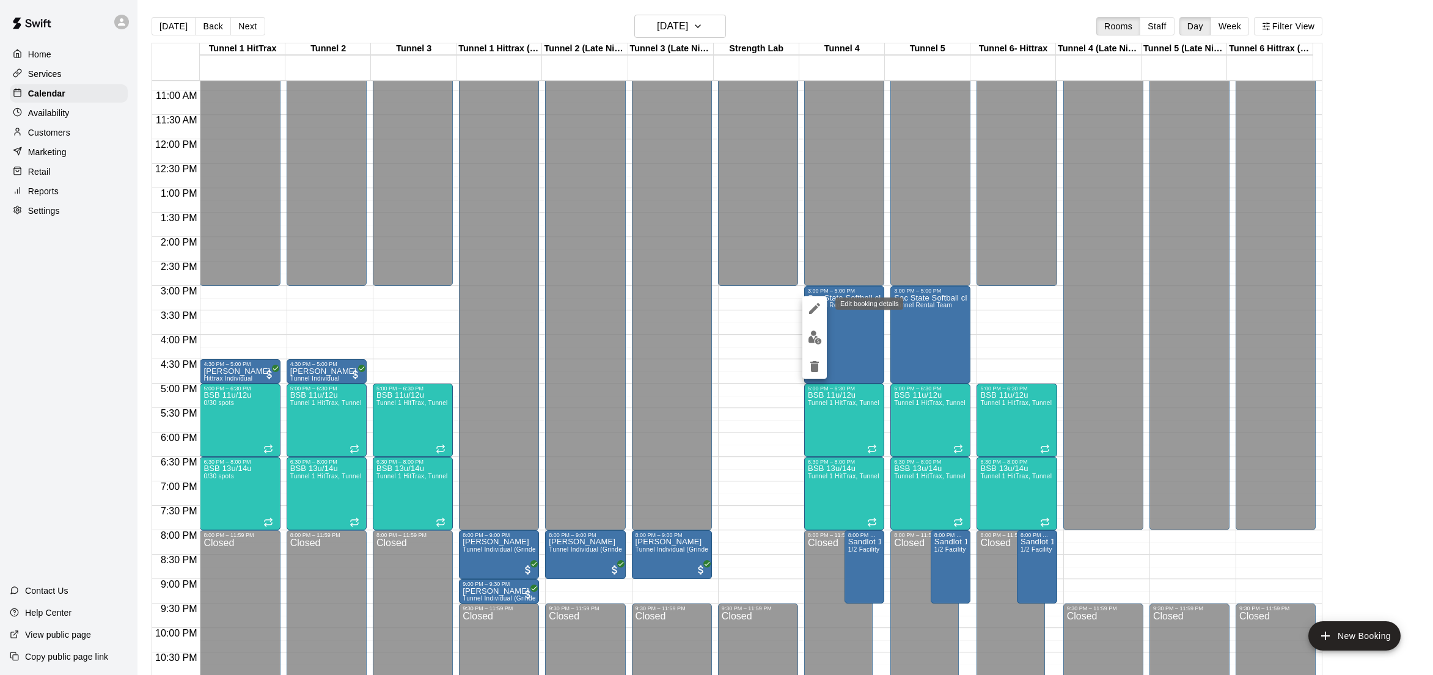
click at [813, 305] on icon "edit" at bounding box center [814, 308] width 15 height 15
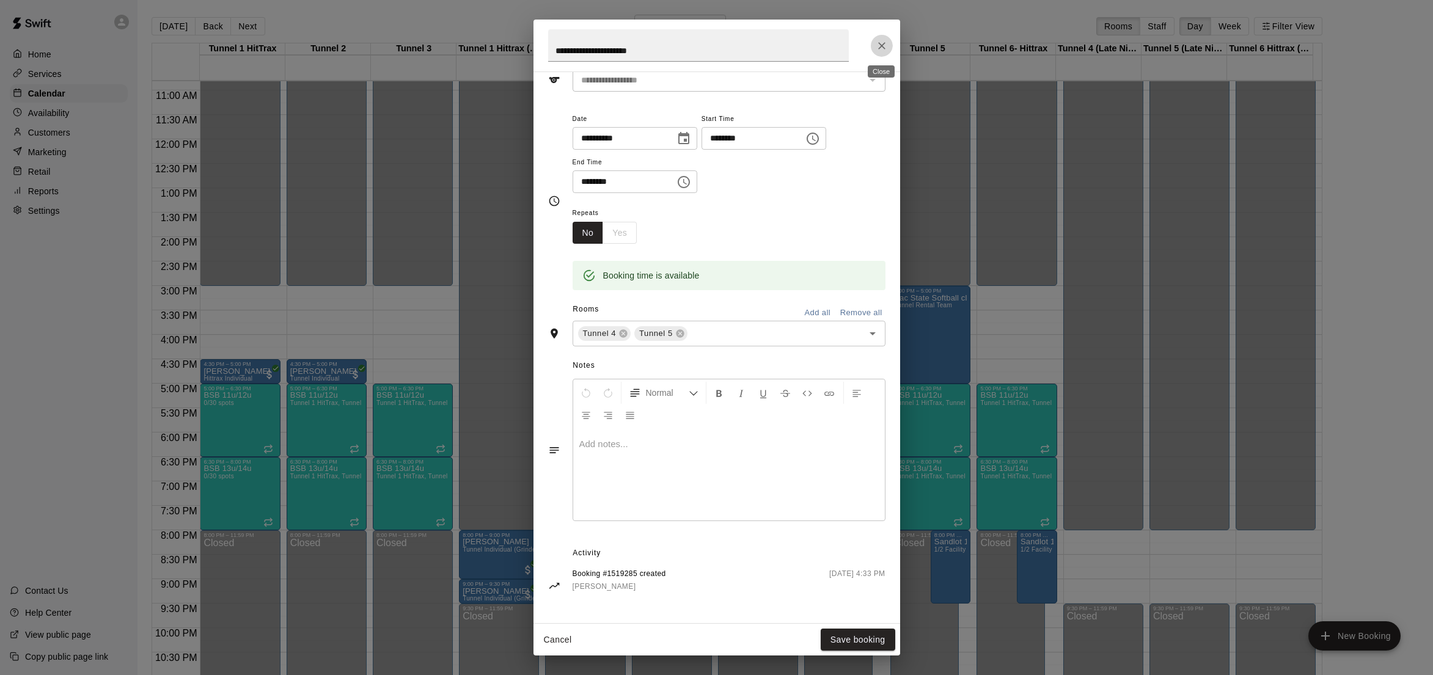
click at [888, 45] on button "Close" at bounding box center [882, 46] width 22 height 22
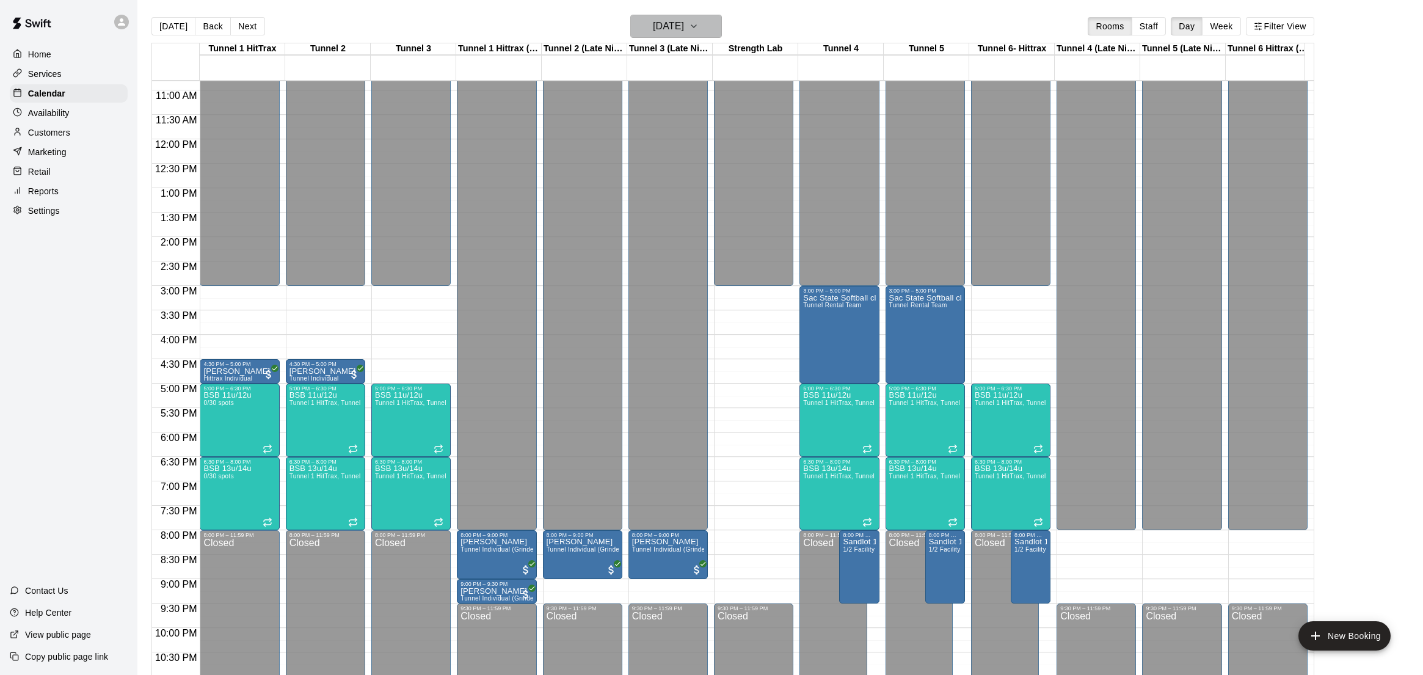
click at [680, 21] on h6 "[DATE]" at bounding box center [668, 26] width 31 height 17
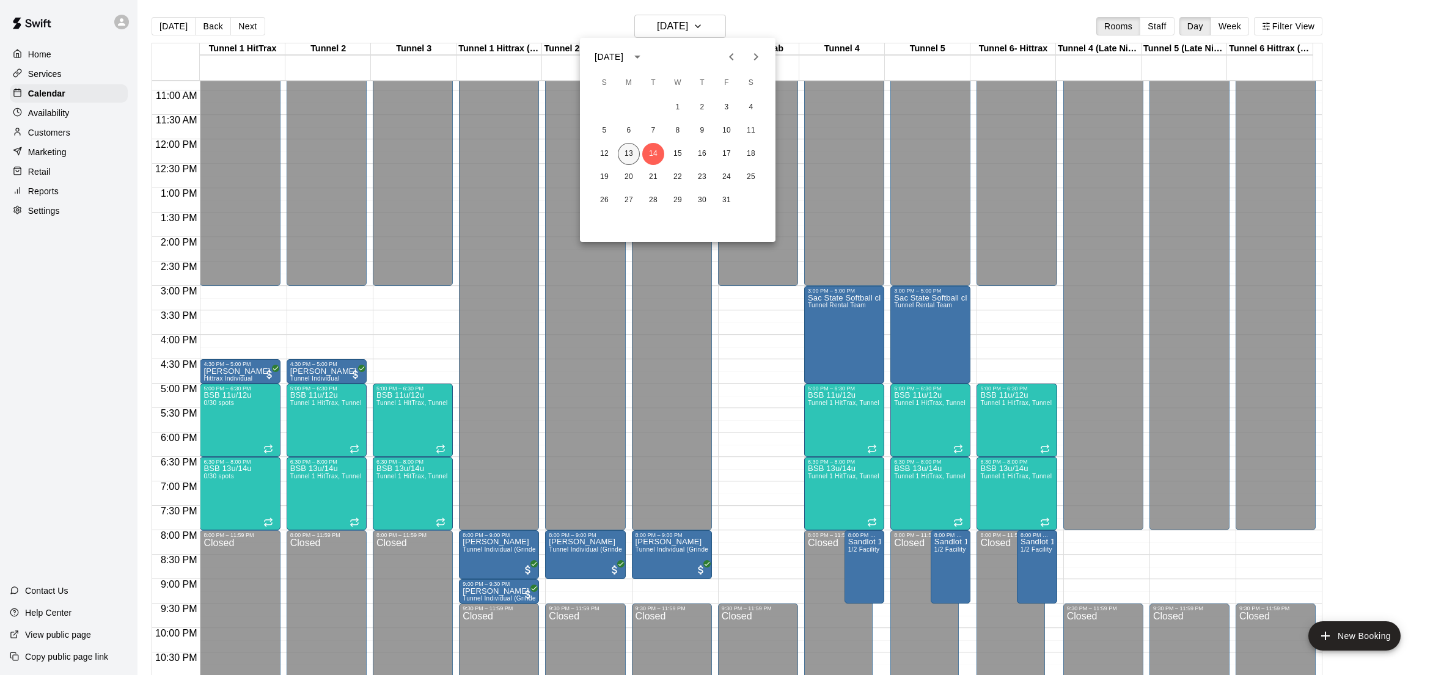
click at [626, 151] on button "13" at bounding box center [629, 154] width 22 height 22
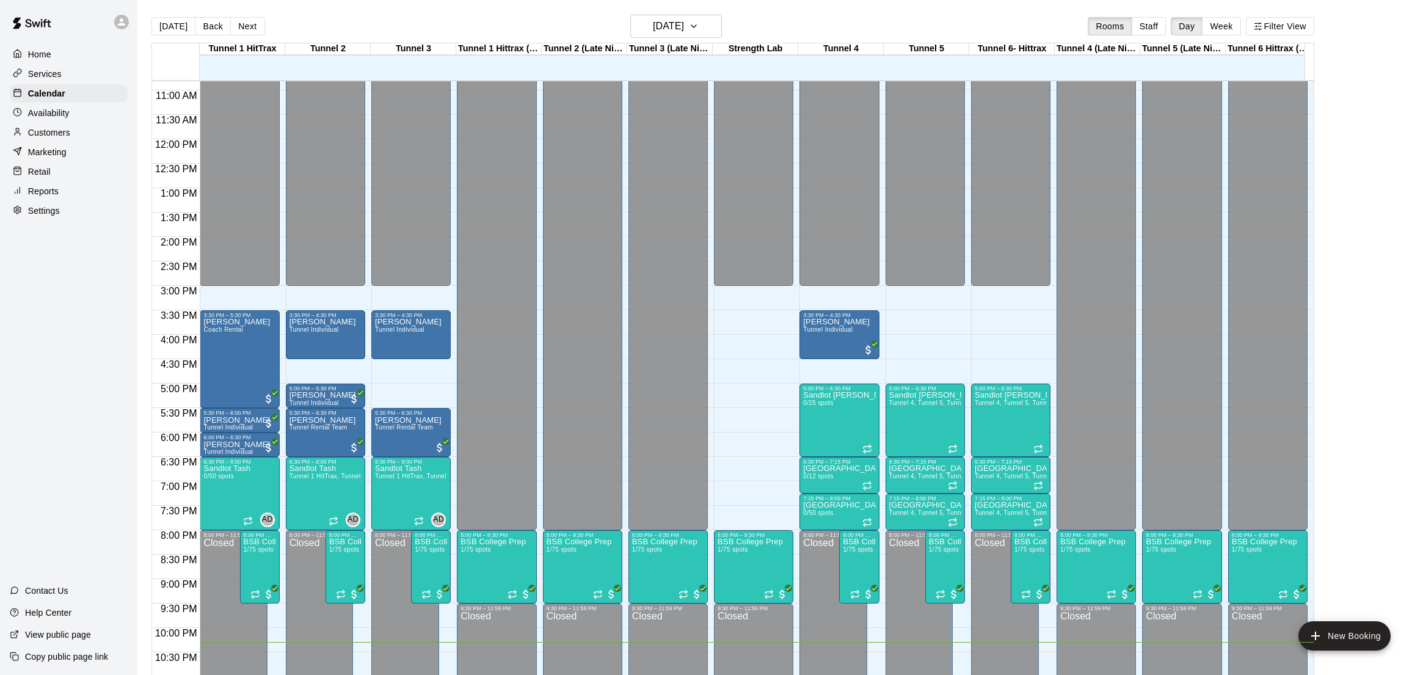
drag, startPoint x: 624, startPoint y: 148, endPoint x: 237, endPoint y: 448, distance: 489.9
click at [237, 445] on p "[PERSON_NAME]" at bounding box center [236, 445] width 67 height 0
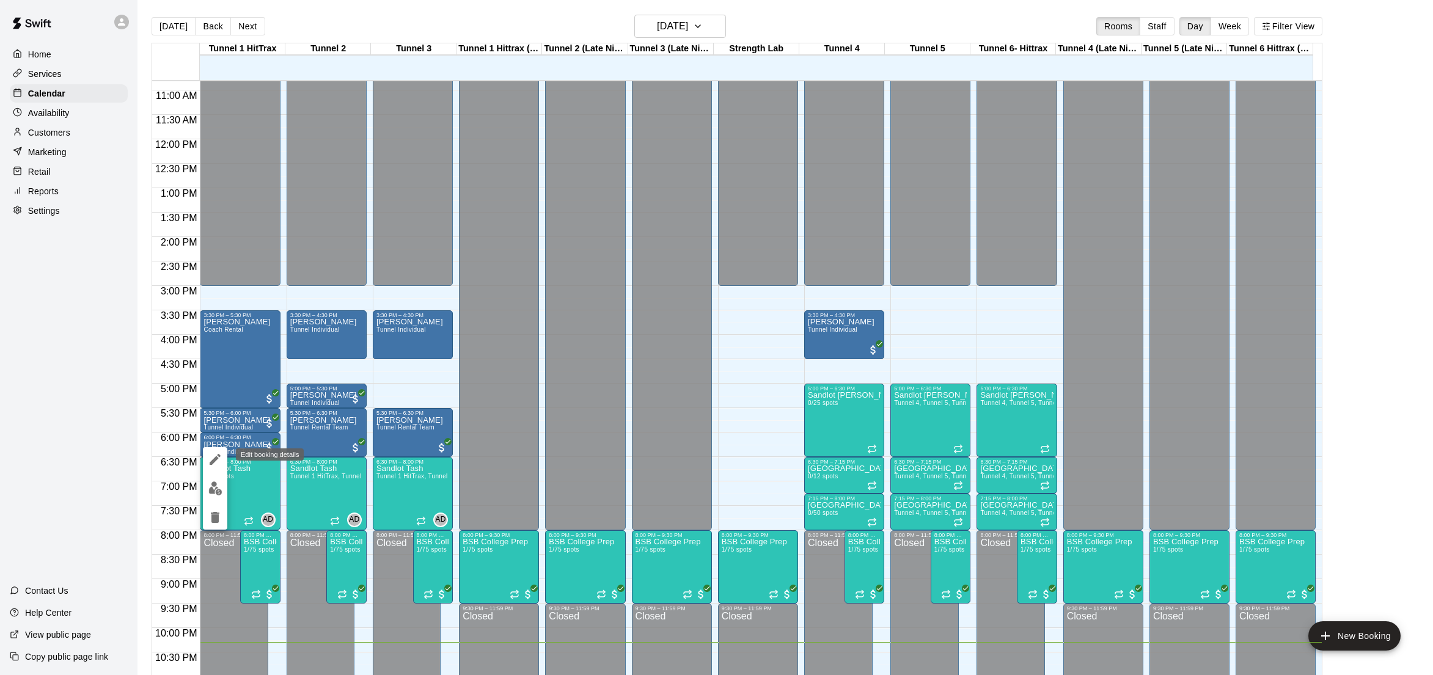
click at [213, 458] on icon "edit" at bounding box center [215, 459] width 15 height 15
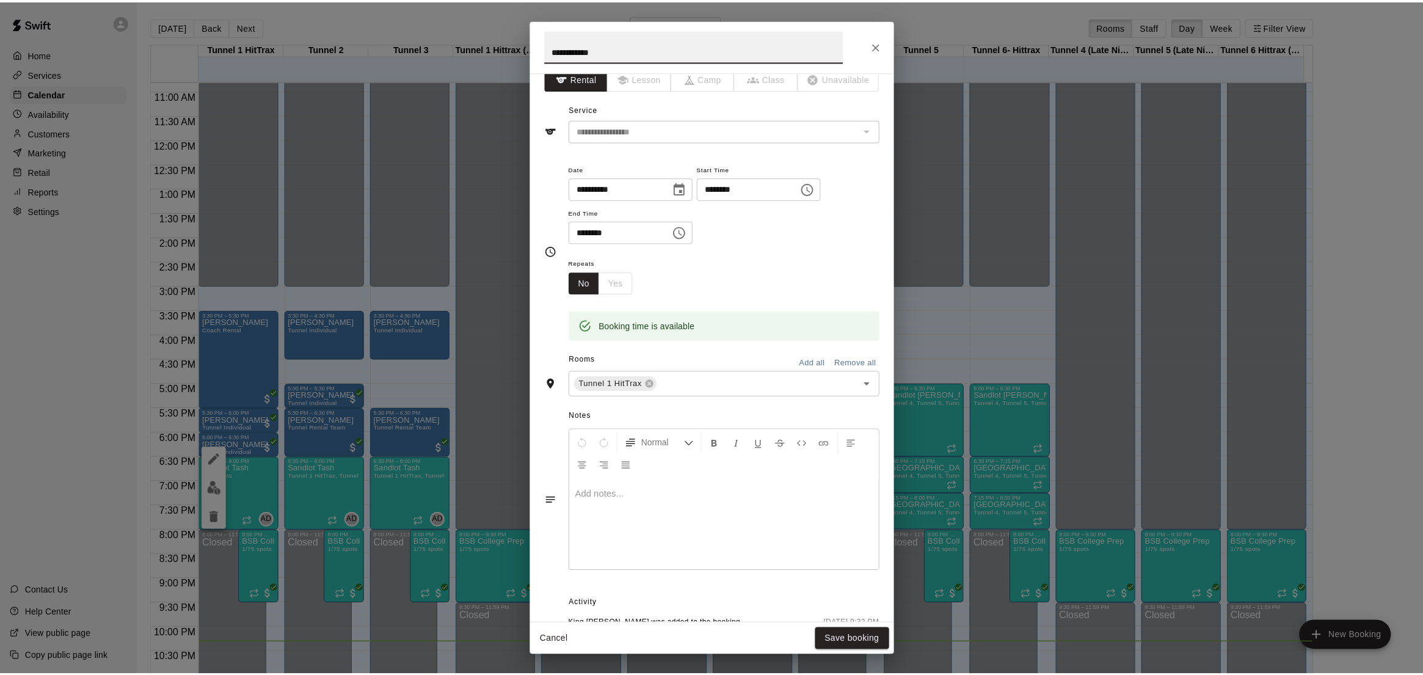
scroll to position [0, 0]
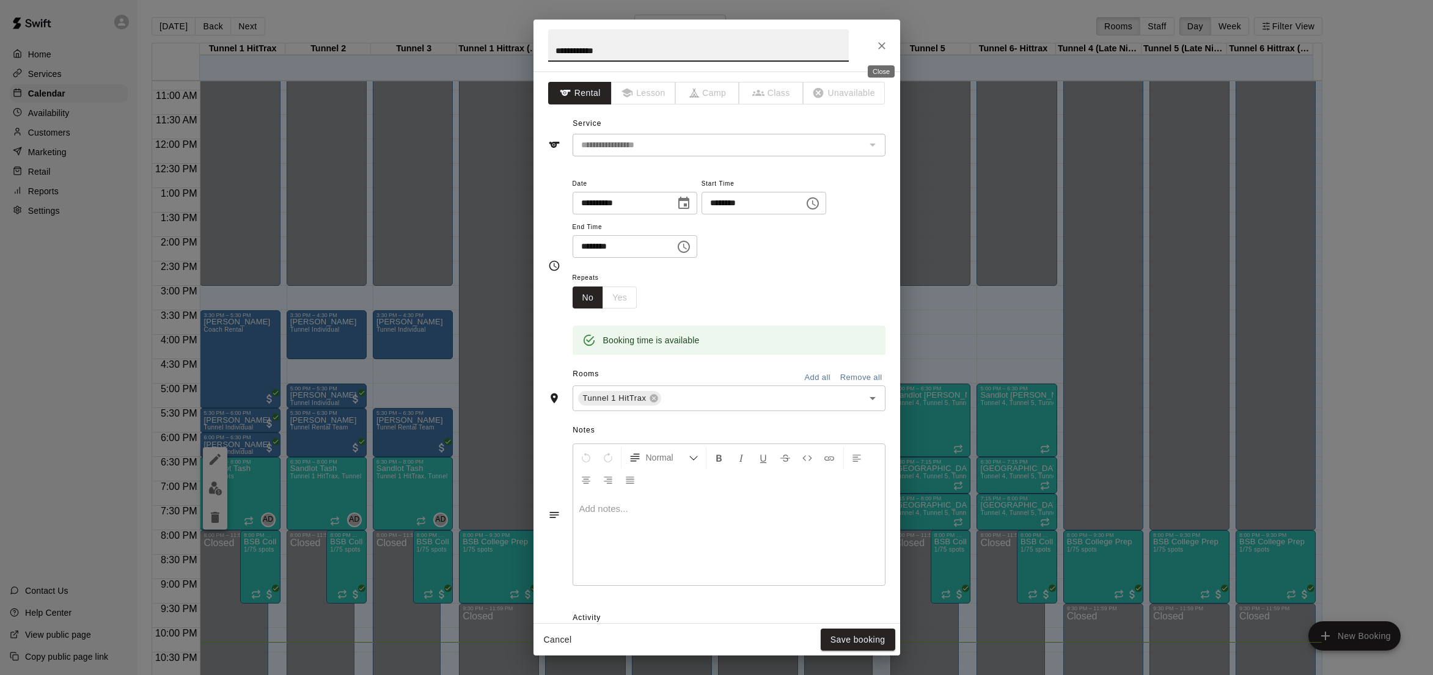
click at [887, 44] on icon "Close" at bounding box center [881, 46] width 12 height 12
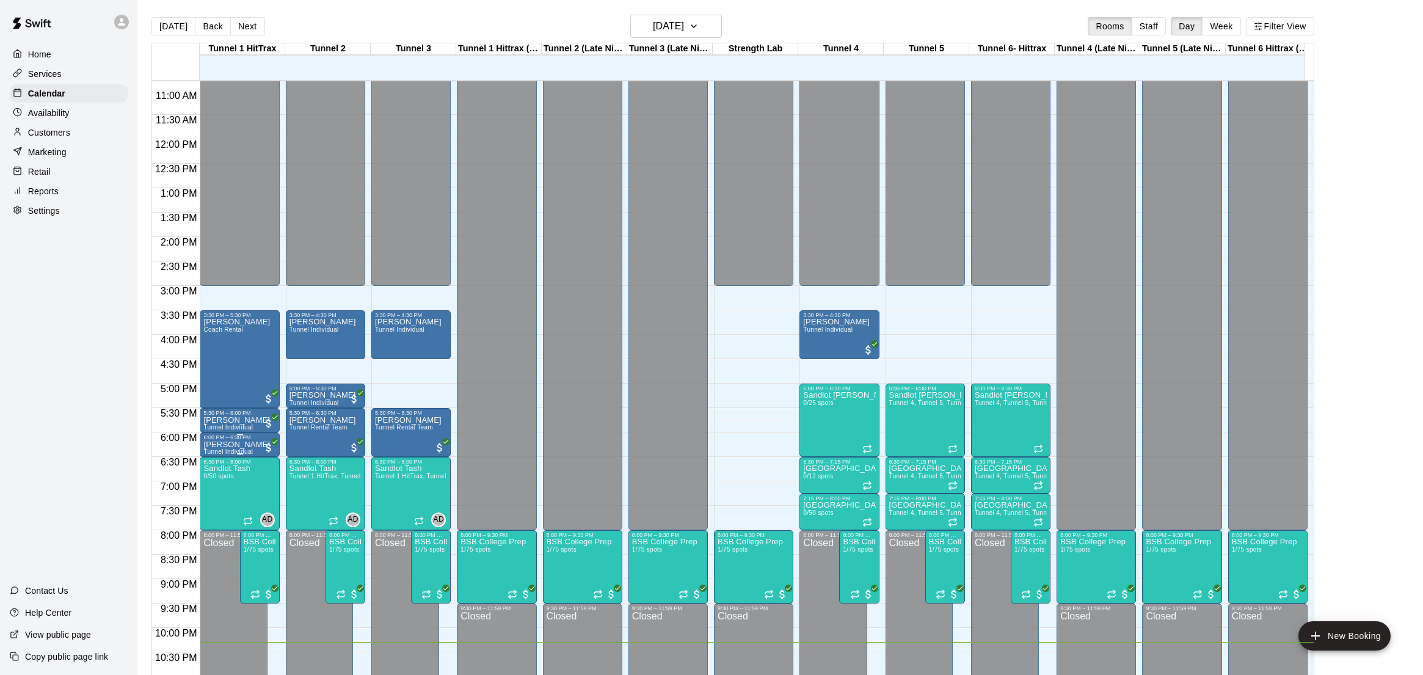
click at [246, 445] on p "[PERSON_NAME]" at bounding box center [236, 445] width 67 height 0
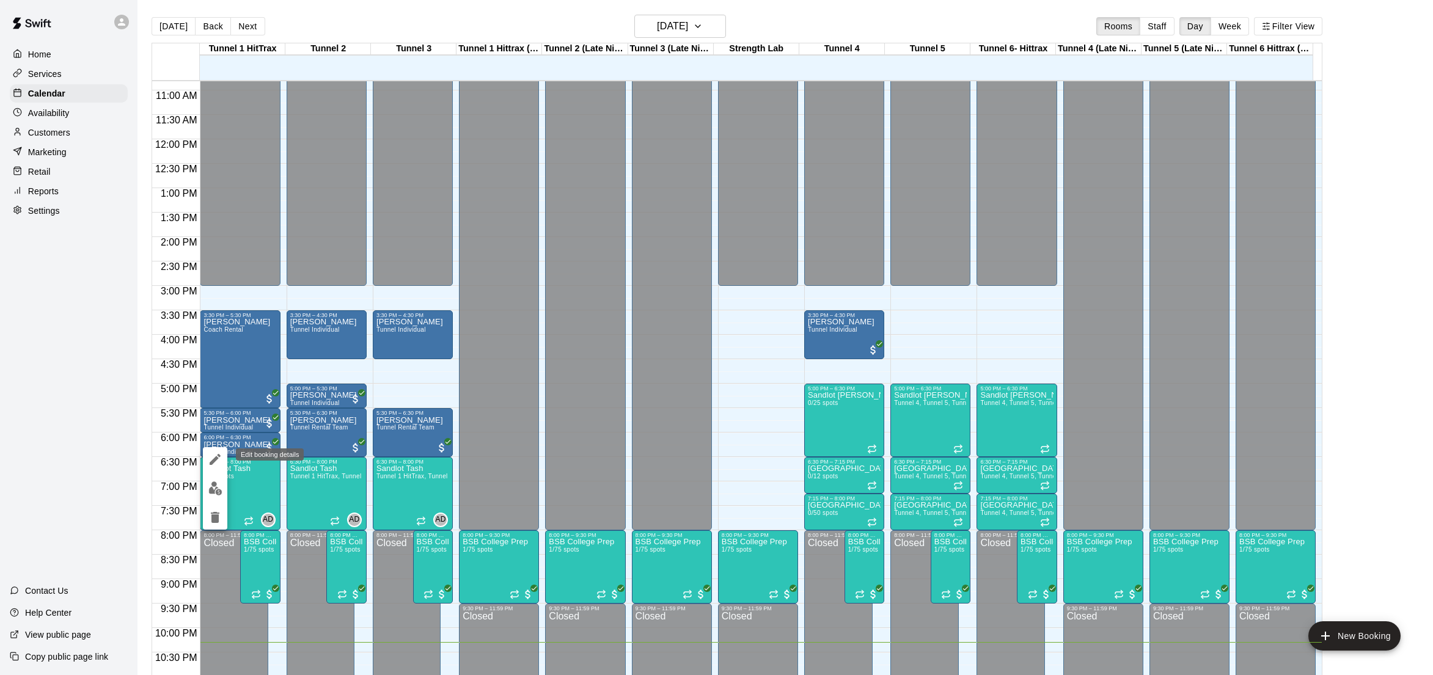
click at [219, 458] on icon "edit" at bounding box center [215, 459] width 15 height 15
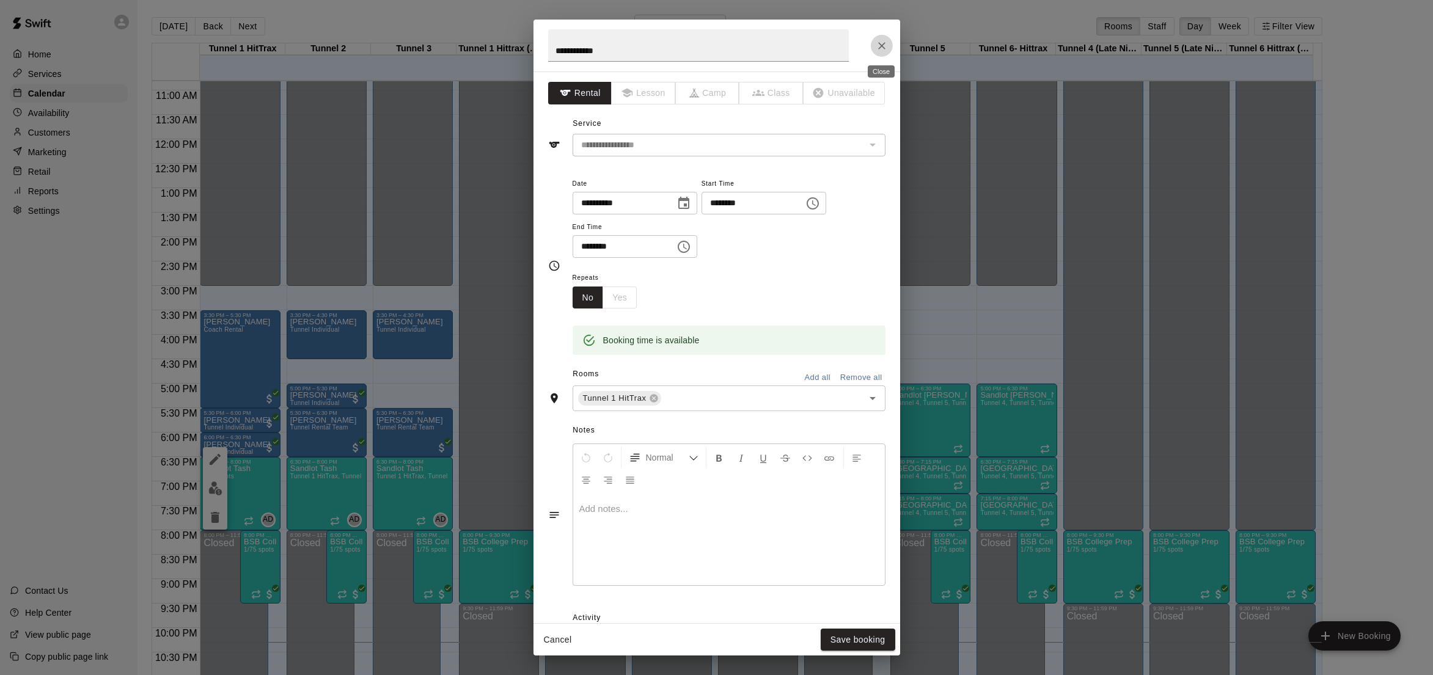
click at [883, 47] on icon "Close" at bounding box center [881, 45] width 7 height 7
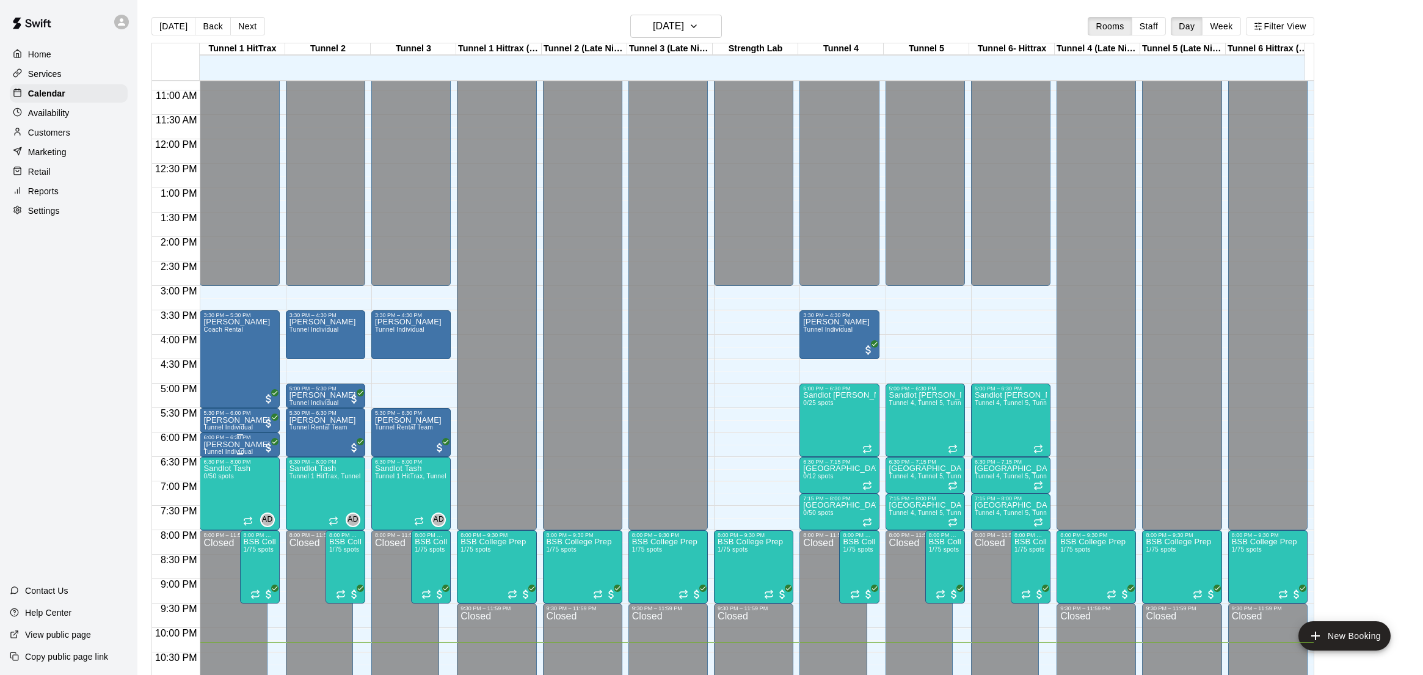
click at [244, 445] on p "[PERSON_NAME]" at bounding box center [236, 445] width 67 height 0
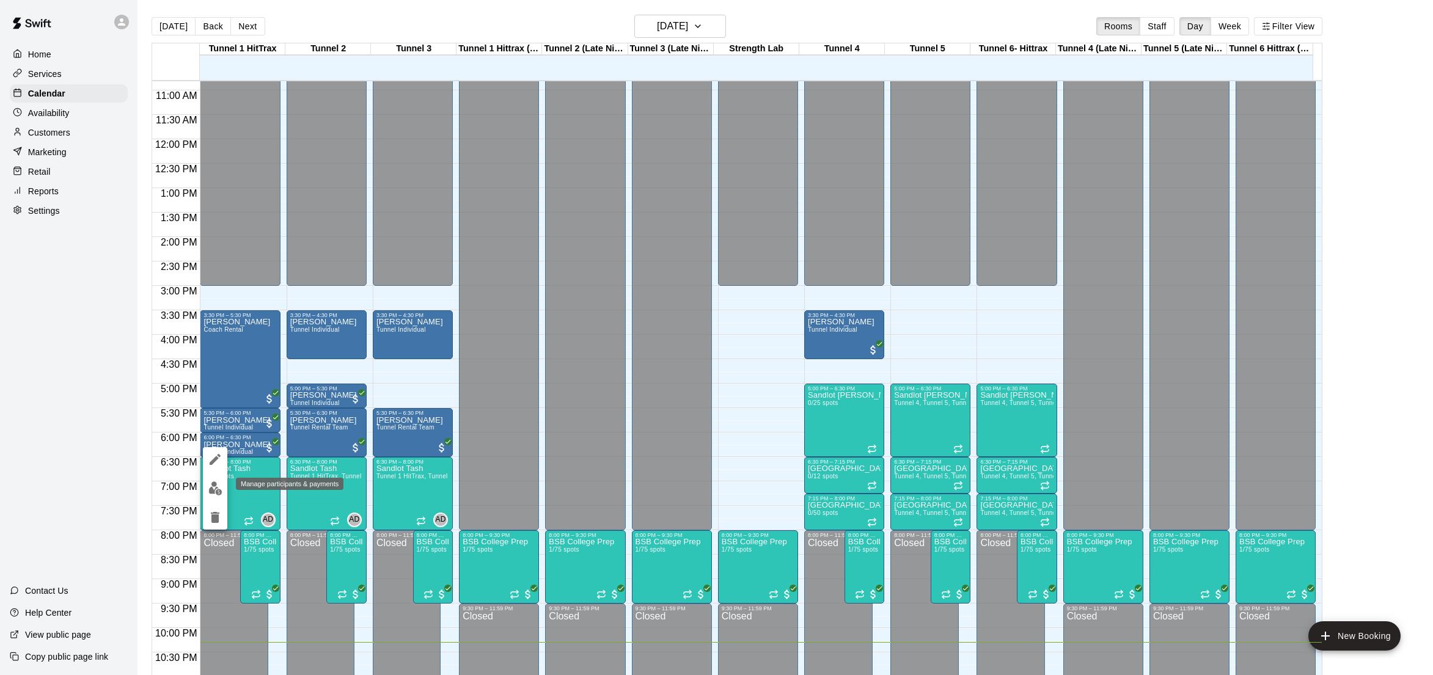
click at [213, 489] on img "edit" at bounding box center [215, 488] width 14 height 14
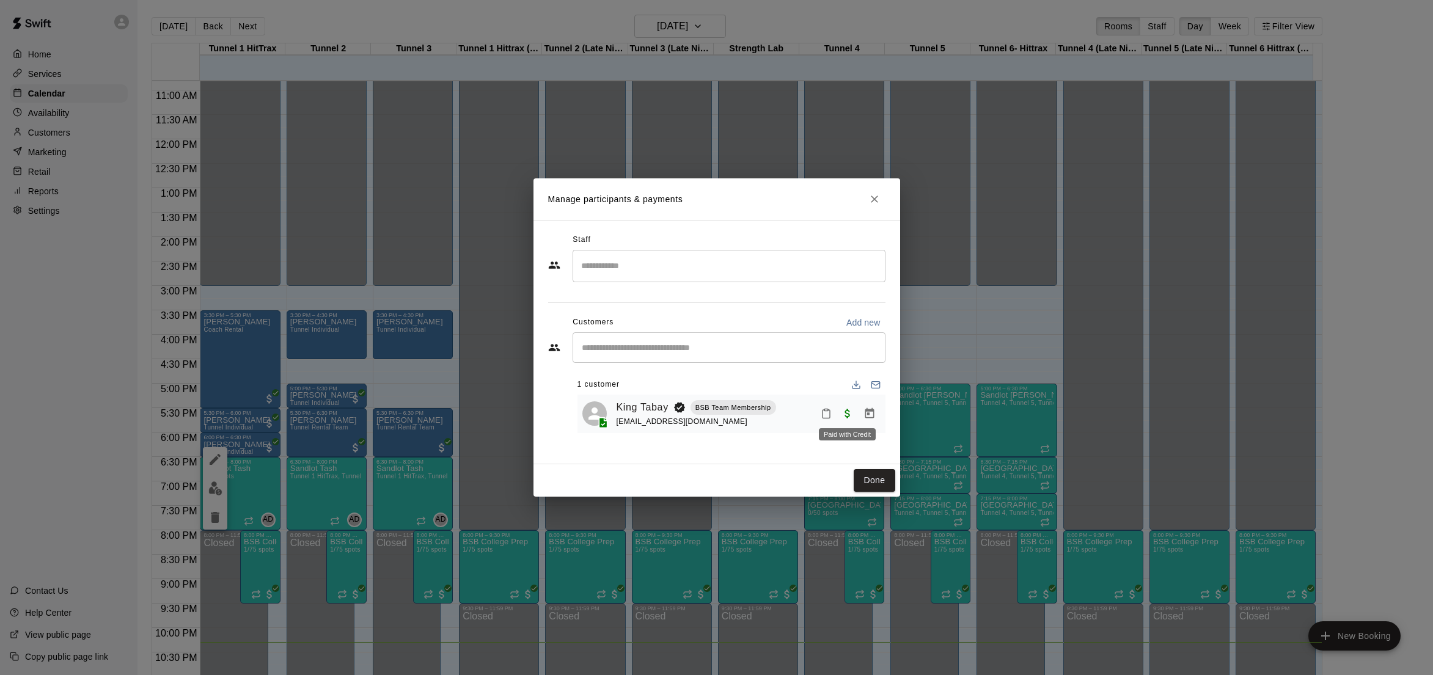
click at [846, 415] on span "Paid with Credit" at bounding box center [847, 413] width 22 height 10
click at [863, 414] on icon "Manage bookings & payment" at bounding box center [869, 413] width 12 height 12
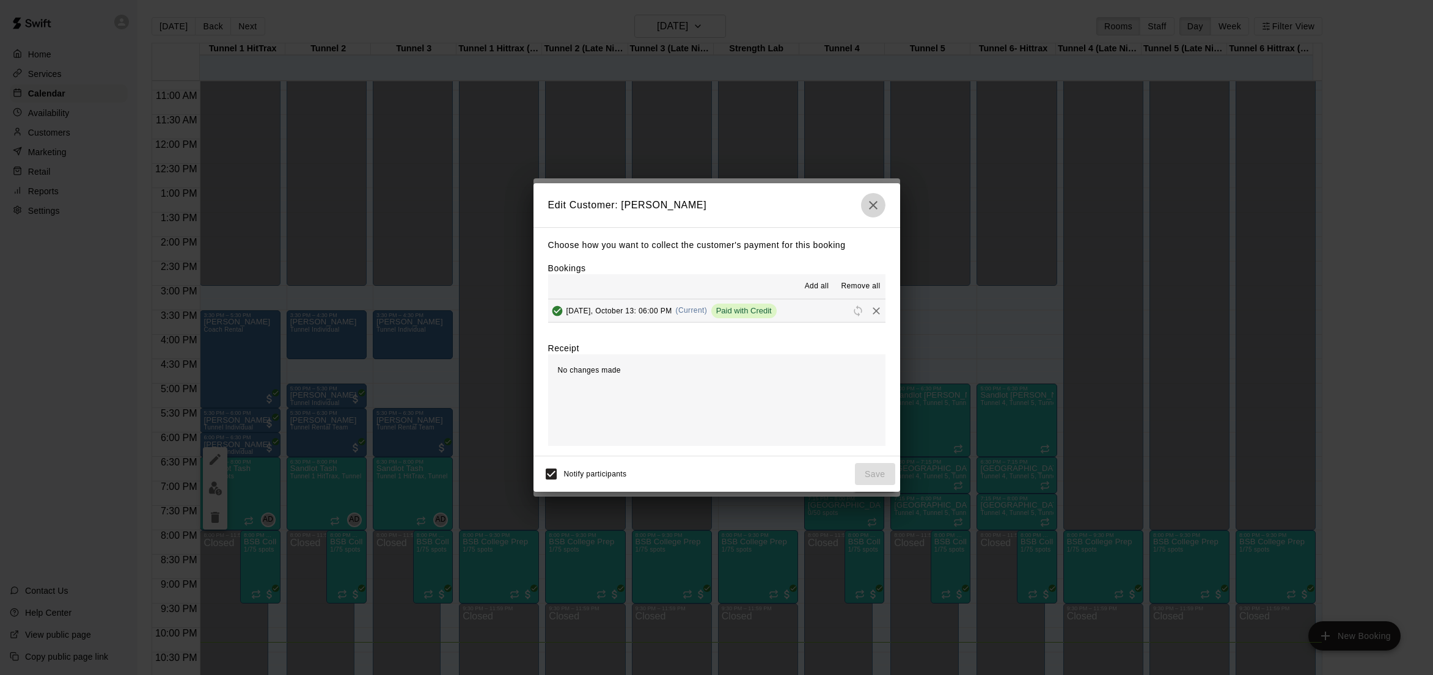
click at [870, 203] on icon "button" at bounding box center [873, 205] width 15 height 15
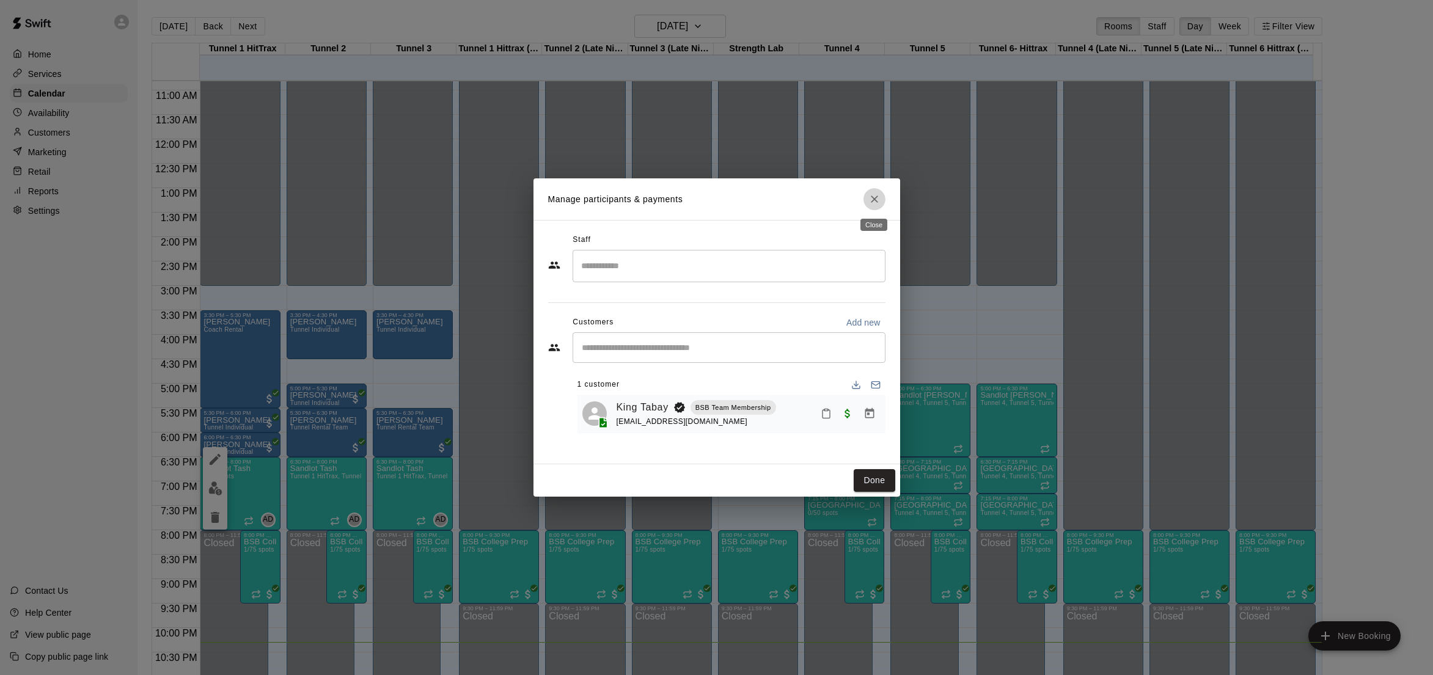
click at [869, 203] on icon "Close" at bounding box center [874, 199] width 12 height 12
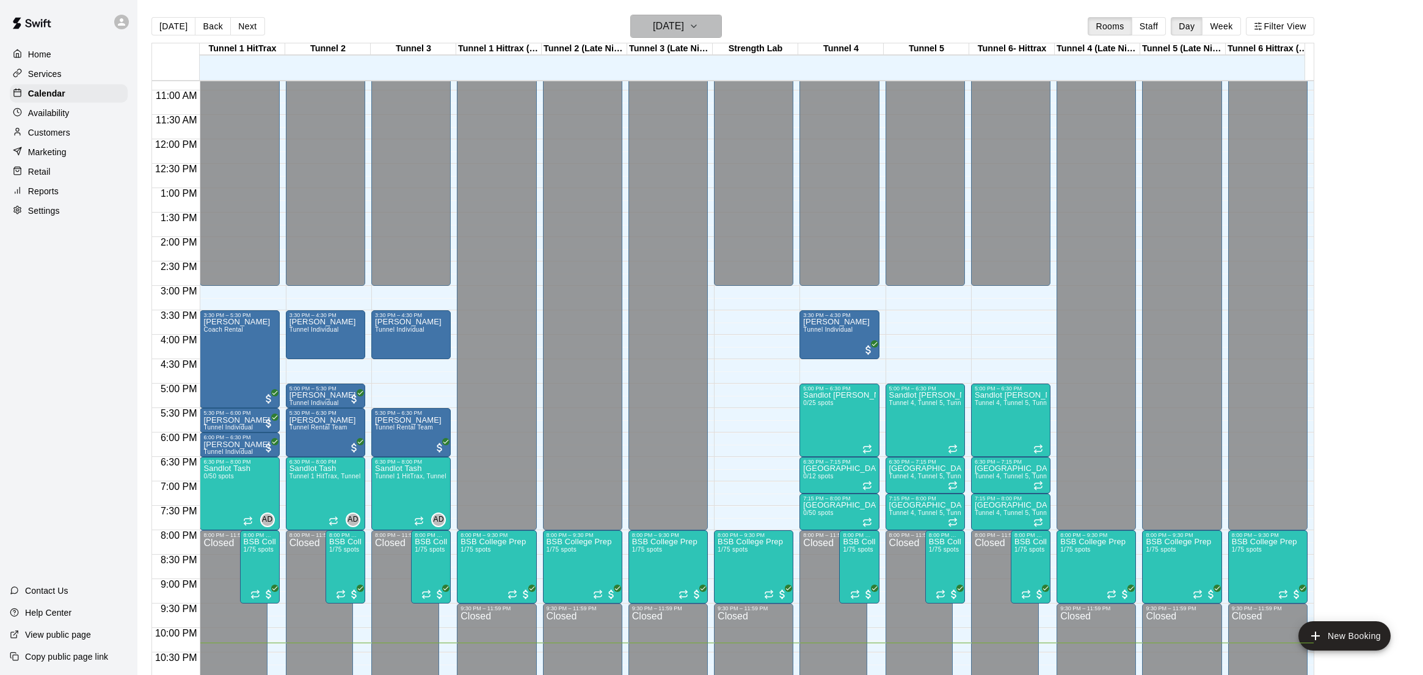
click at [678, 31] on h6 "[DATE]" at bounding box center [668, 26] width 31 height 17
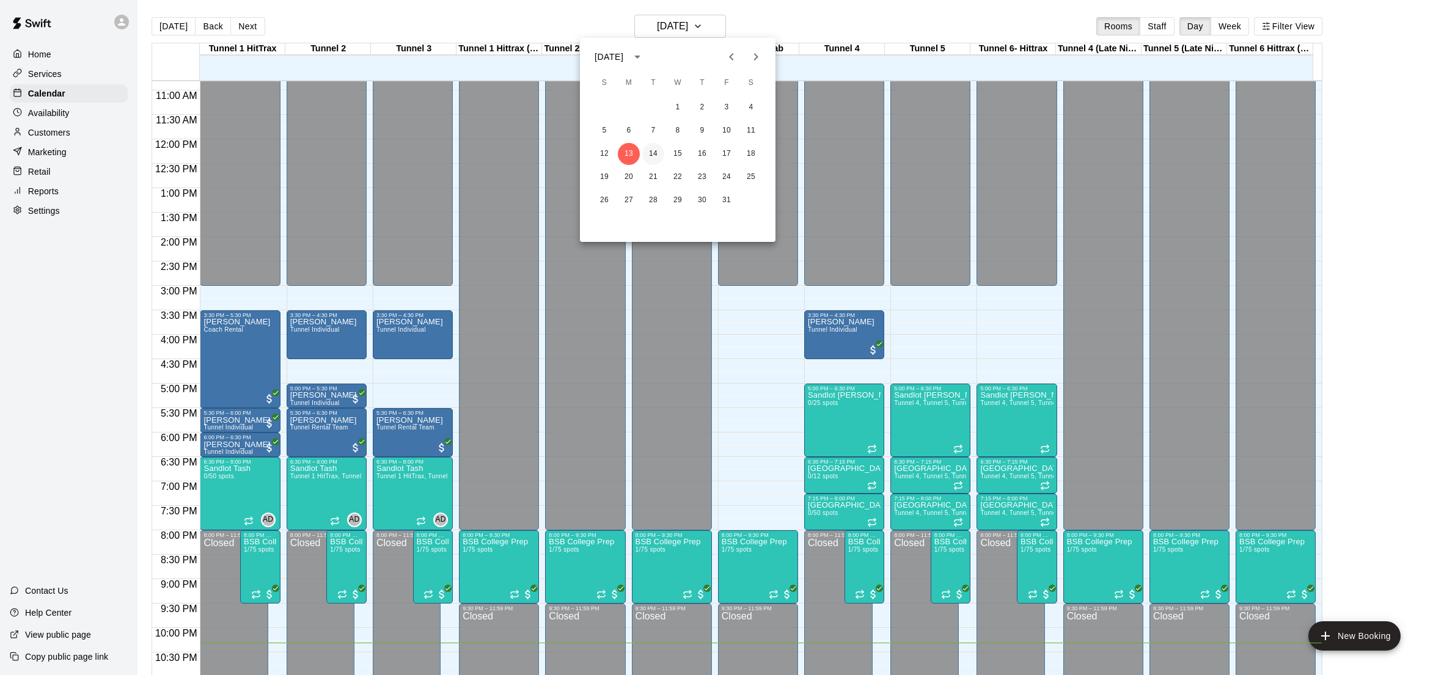
click at [649, 156] on button "14" at bounding box center [653, 154] width 22 height 22
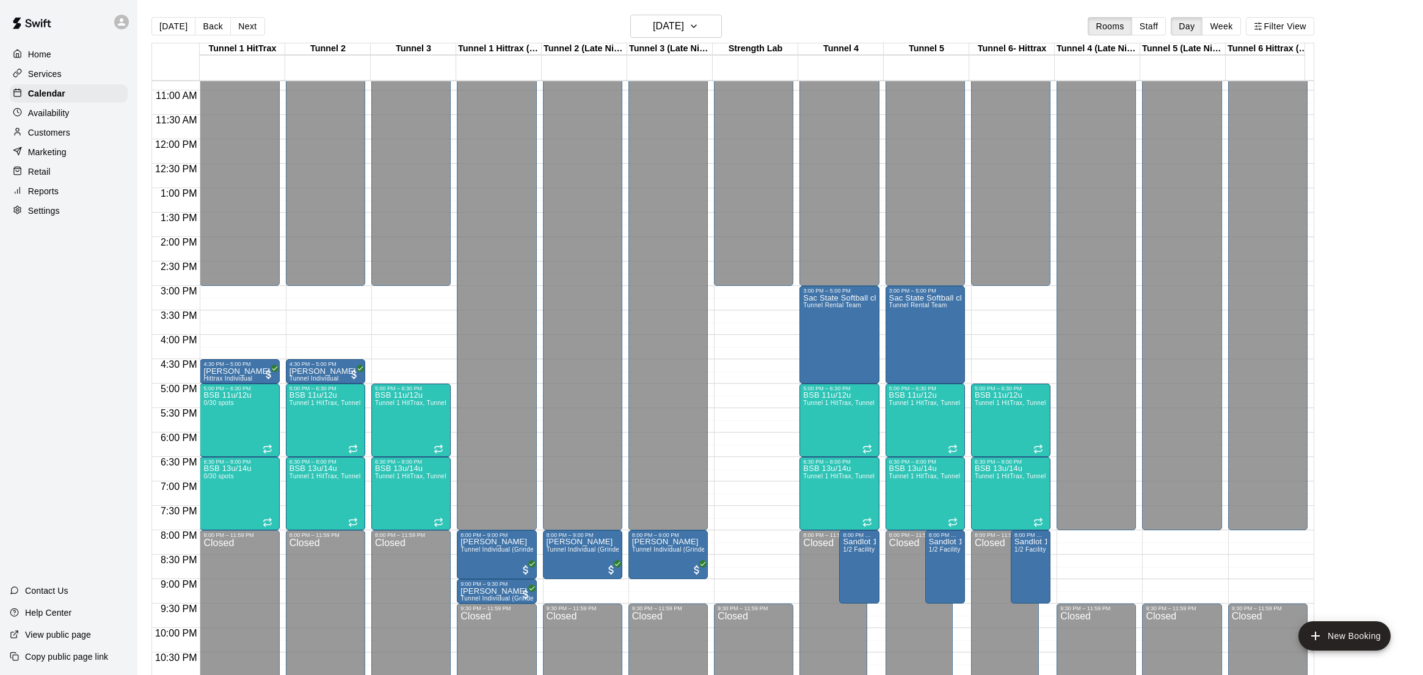
drag, startPoint x: 649, startPoint y: 155, endPoint x: 777, endPoint y: 569, distance: 433.5
click at [777, 569] on div "12:00 AM – 3:00 PM Closed 9:30 PM – 11:59 PM Closed" at bounding box center [753, 139] width 79 height 1173
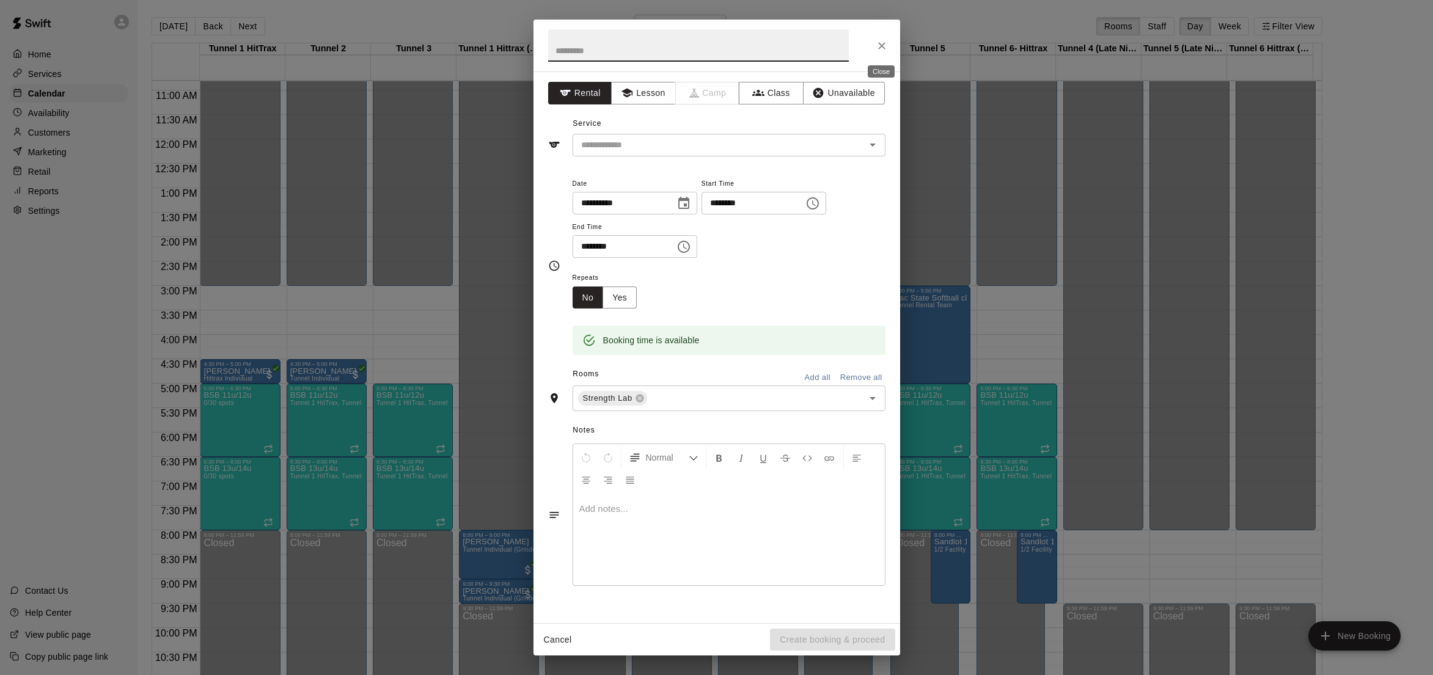
click at [883, 43] on icon "Close" at bounding box center [881, 45] width 7 height 7
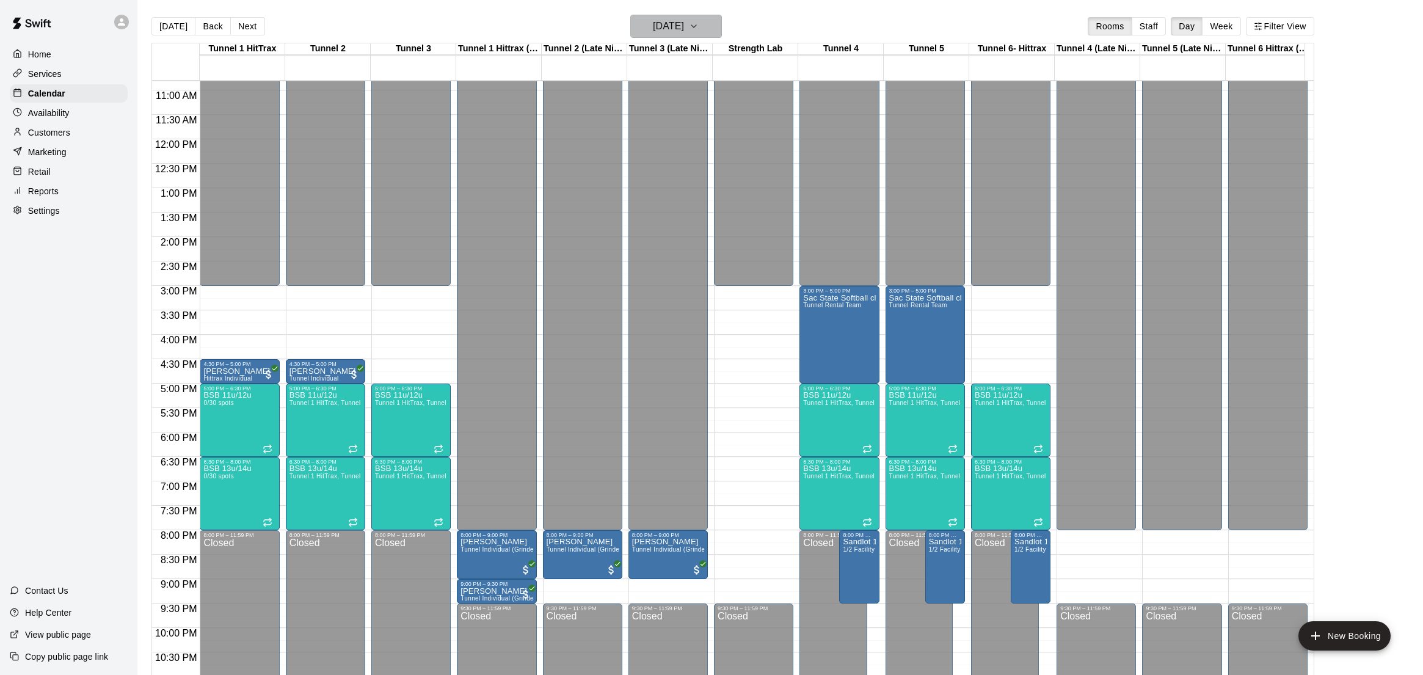
click at [684, 32] on h6 "[DATE]" at bounding box center [668, 26] width 31 height 17
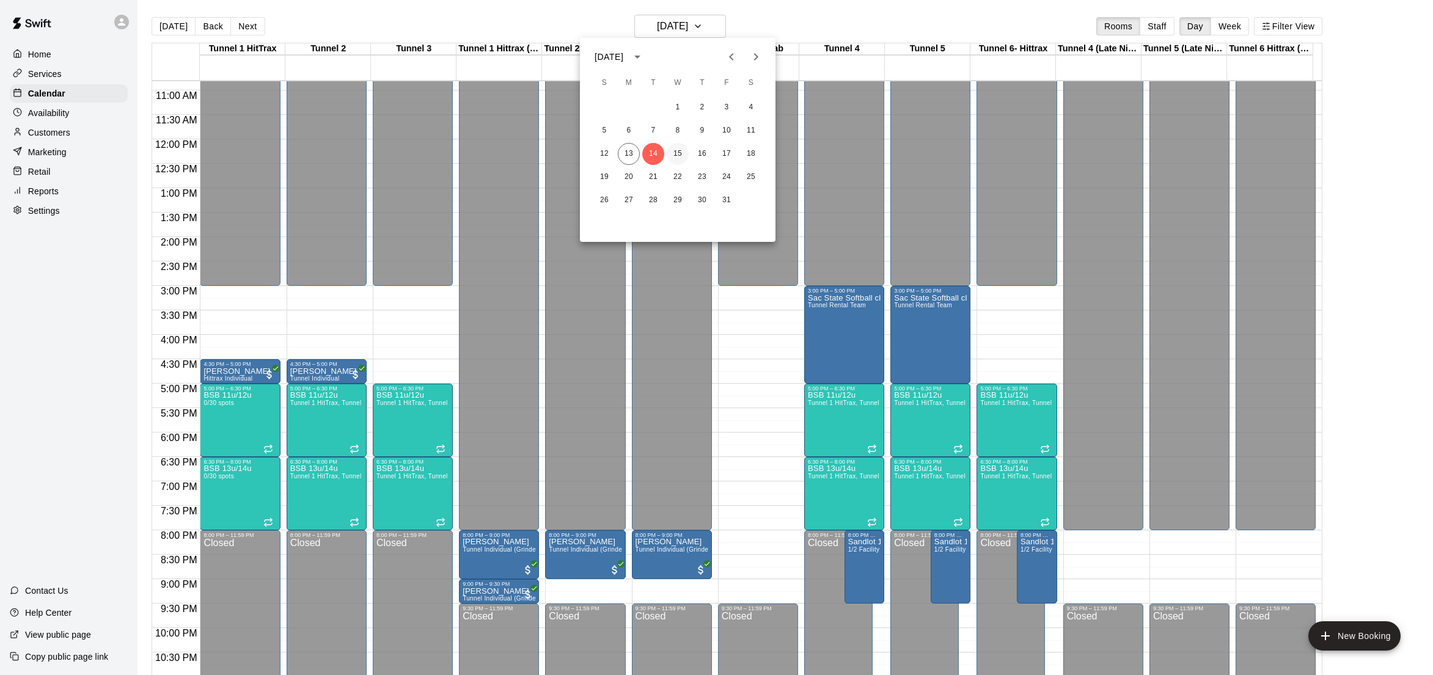
click at [685, 156] on button "15" at bounding box center [678, 154] width 22 height 22
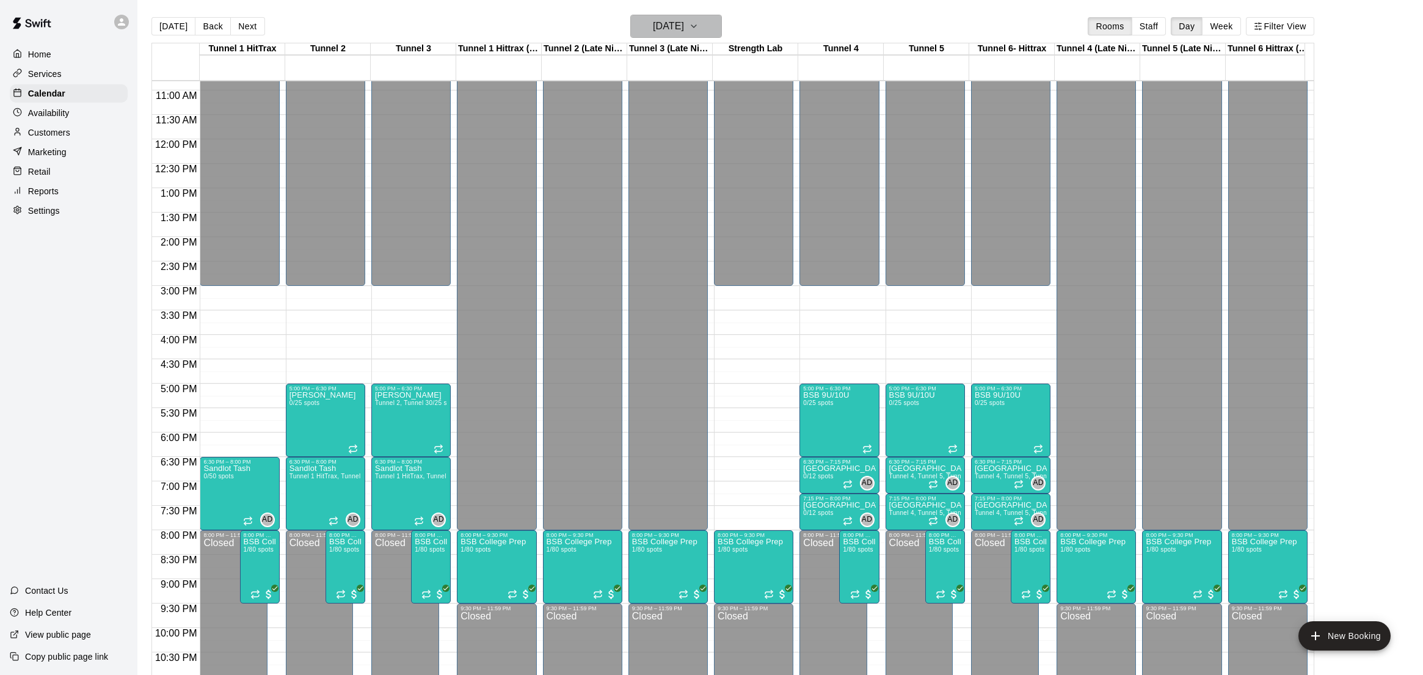
click at [676, 32] on h6 "[DATE]" at bounding box center [668, 26] width 31 height 17
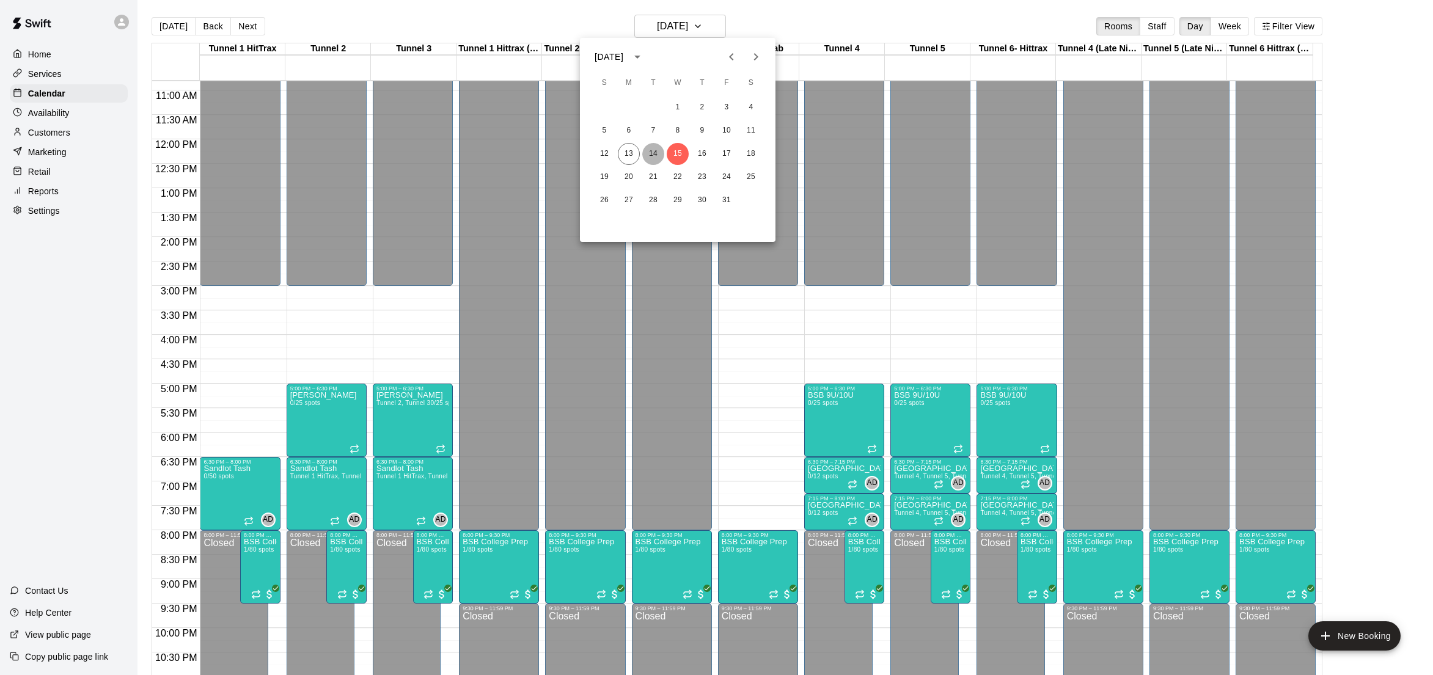
click at [648, 149] on button "14" at bounding box center [653, 154] width 22 height 22
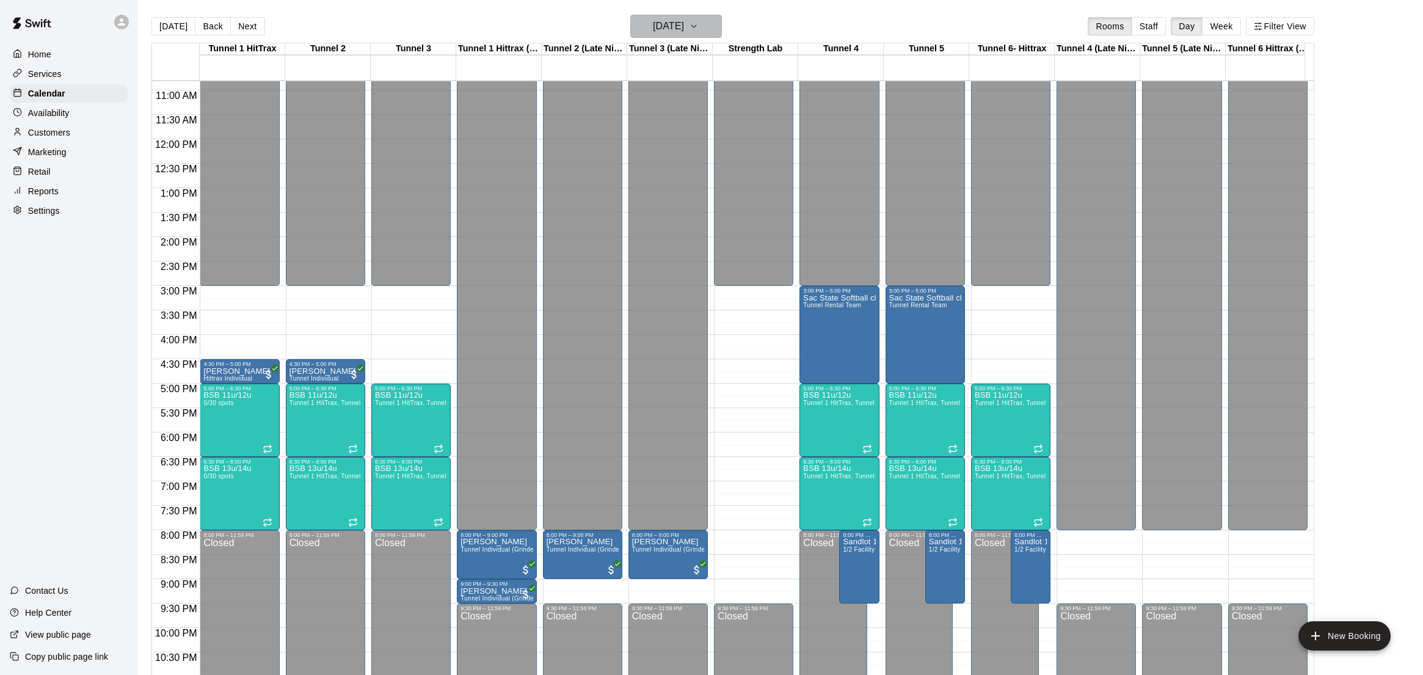
click at [684, 25] on h6 "[DATE]" at bounding box center [668, 26] width 31 height 17
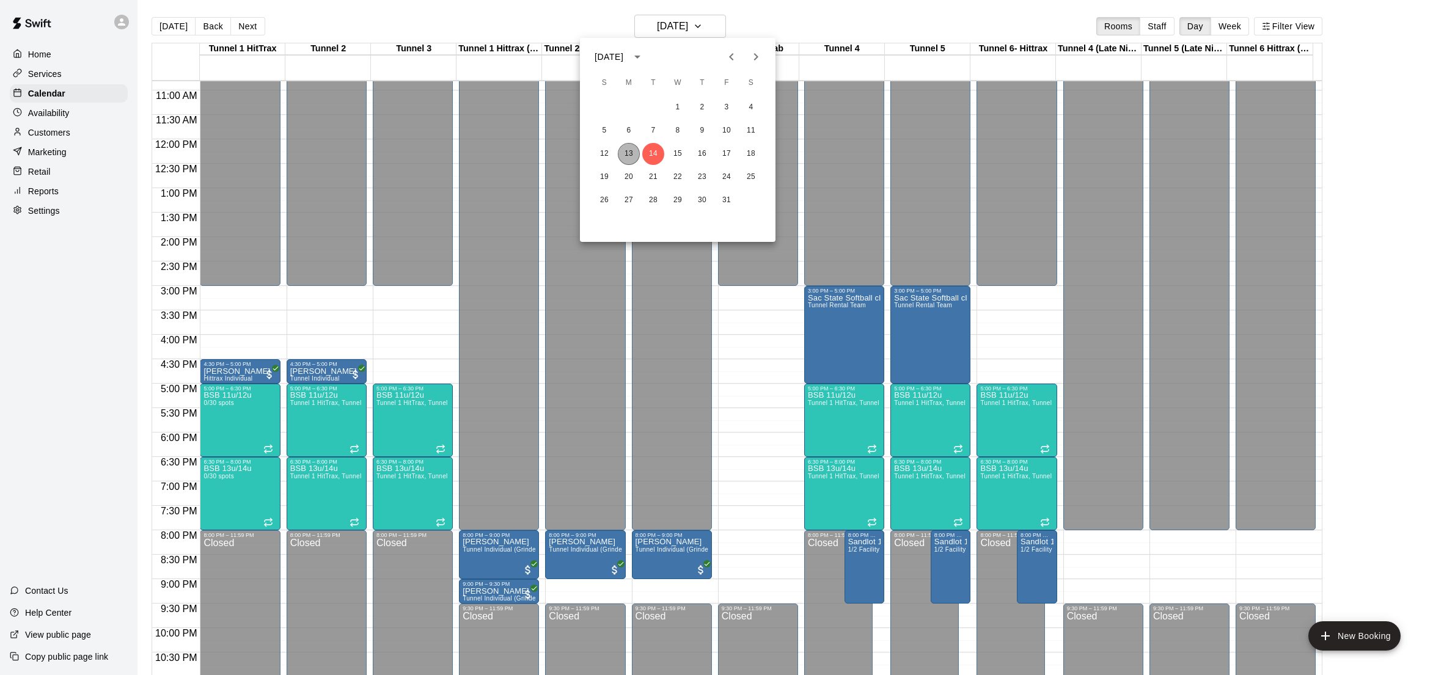
click at [627, 147] on button "13" at bounding box center [629, 154] width 22 height 22
